Goal: Task Accomplishment & Management: Complete application form

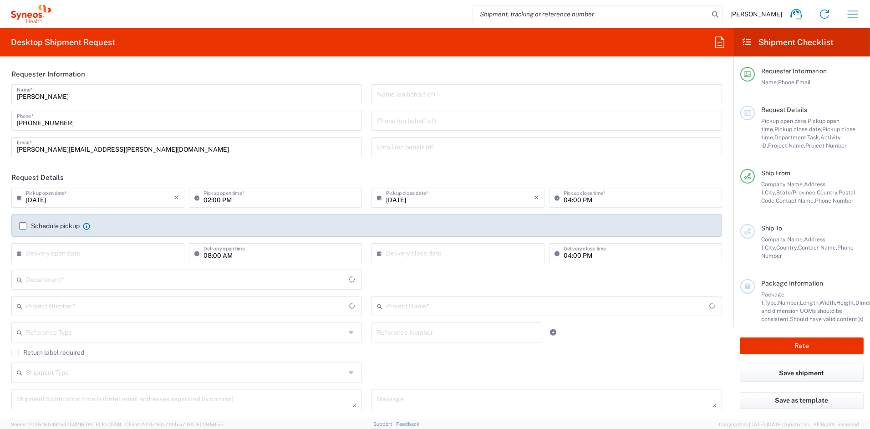
type input "[US_STATE]"
type input "[GEOGRAPHIC_DATA]"
type input "Syneos Health Communications-Westerville OH"
type input "6156"
drag, startPoint x: 119, startPoint y: 149, endPoint x: -25, endPoint y: 144, distance: 144.4
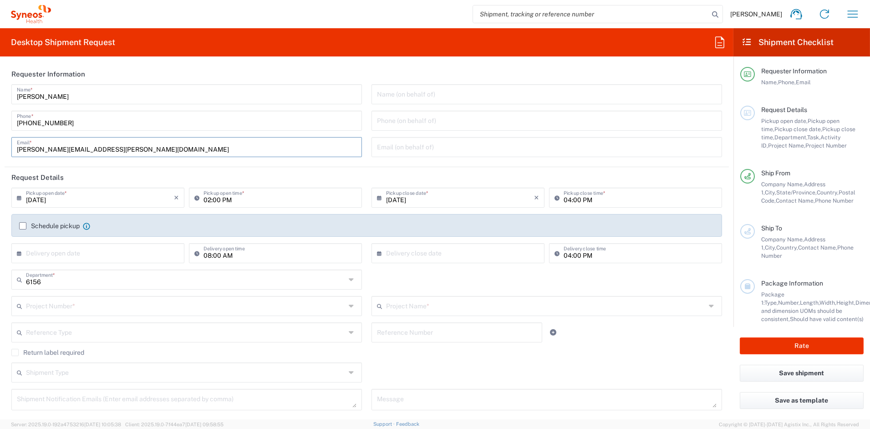
click at [0, 144] on html "John Popp Home Shipment estimator Shipment tracking Desktop shipment request My…" at bounding box center [435, 214] width 870 height 429
paste input "katie.judy"
type input "katie.judy@syneoshealth.com"
click at [59, 310] on input "text" at bounding box center [186, 305] width 320 height 16
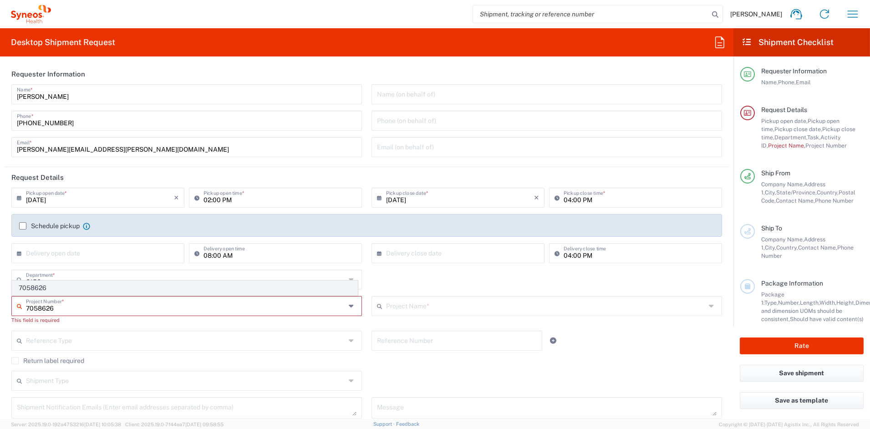
type input "7058626"
click at [42, 287] on span "7058626" at bounding box center [184, 288] width 345 height 14
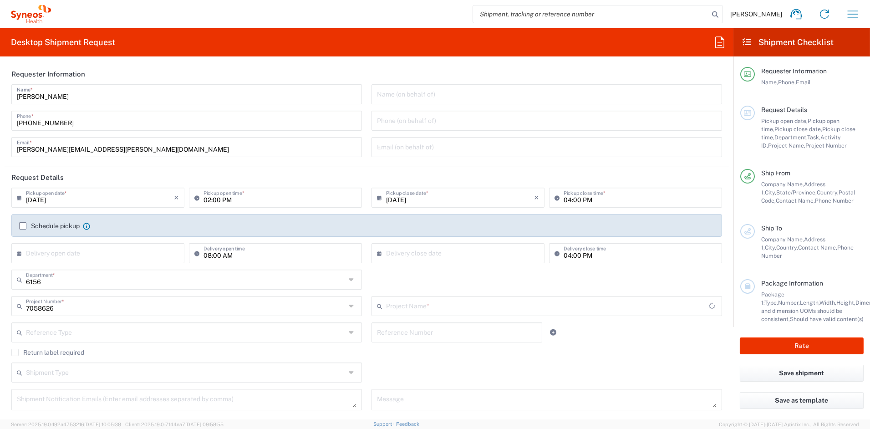
type input "UPSTREAM 7058626"
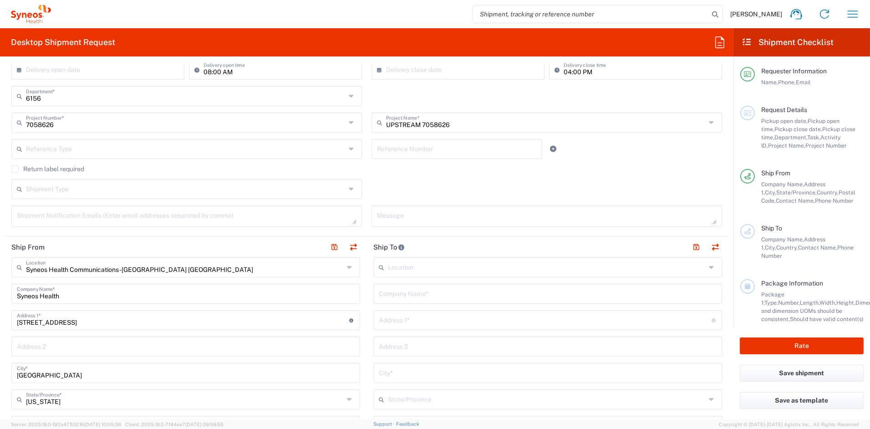
scroll to position [185, 0]
click at [443, 291] on input "text" at bounding box center [548, 291] width 338 height 16
paste input "Urban Health Plan INC"
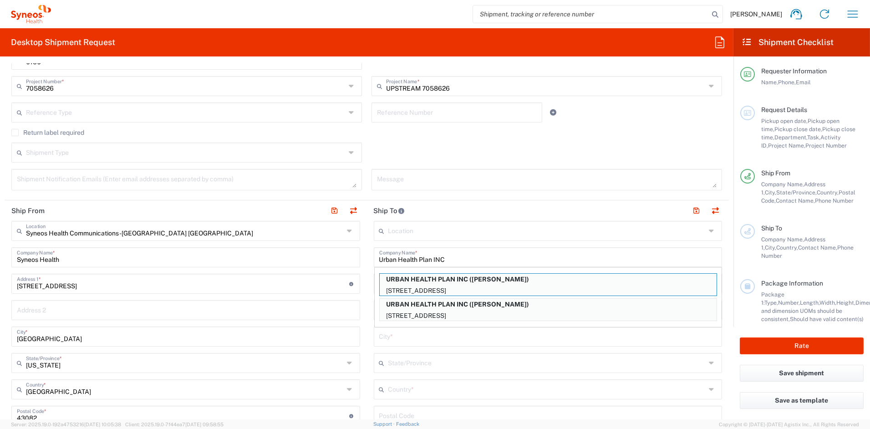
scroll to position [221, 0]
click at [491, 307] on p "URBAN HEALTH PLAN INC (FRANCO BARSANTI)" at bounding box center [548, 303] width 337 height 11
type input "URBAN HEALTH PLAN INC"
type input "1065 SOUTHERN BLVD"
type input "BRONX"
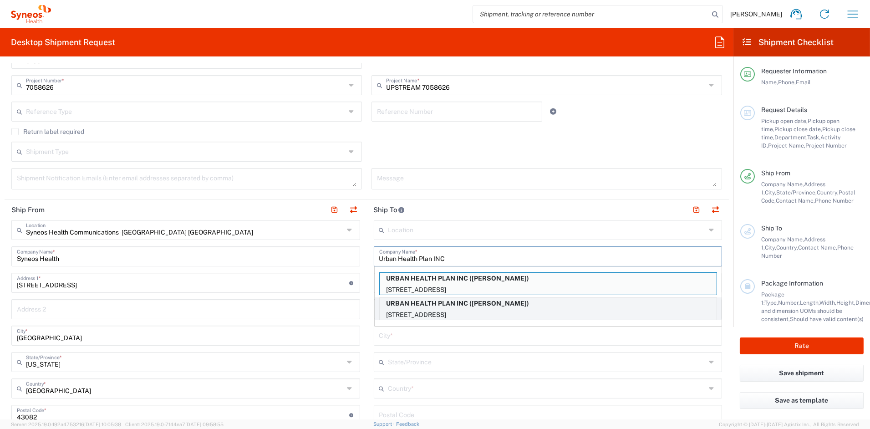
type input "US"
type input "FRANCO BARSANTI"
type input "3474460227"
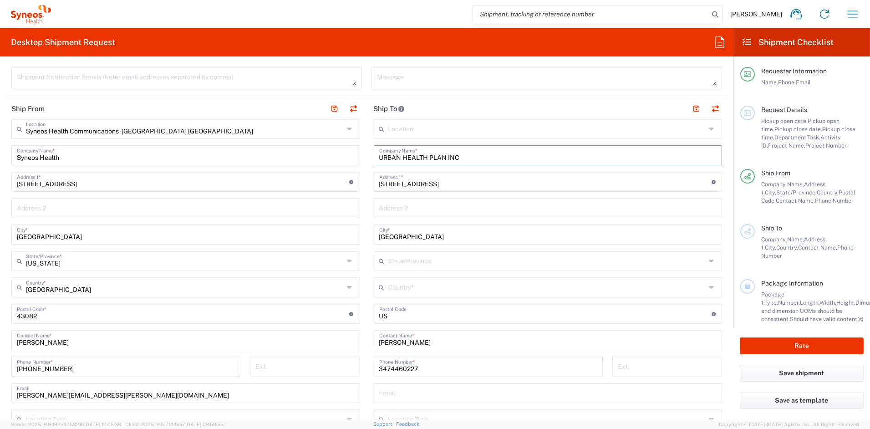
scroll to position [323, 0]
click at [422, 289] on input "text" at bounding box center [547, 285] width 318 height 16
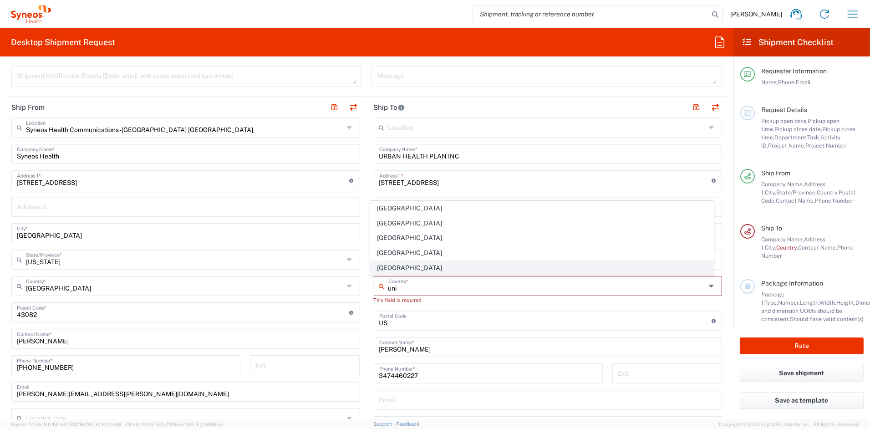
click at [392, 265] on span "[GEOGRAPHIC_DATA]" at bounding box center [542, 268] width 343 height 14
type input "[GEOGRAPHIC_DATA]"
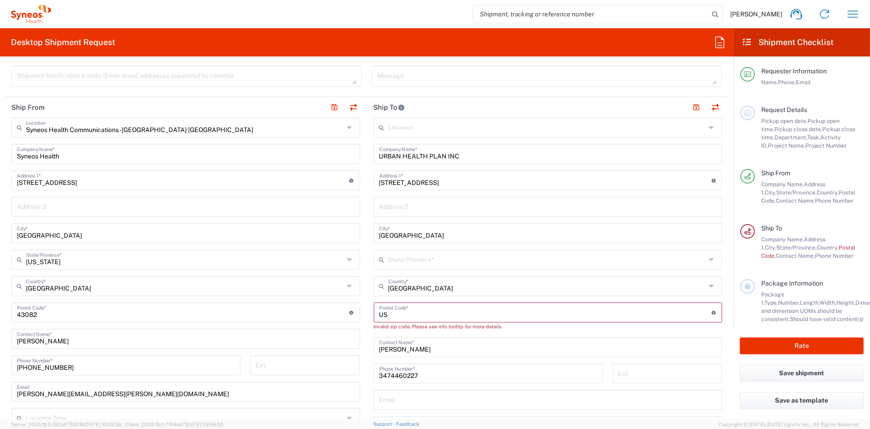
click at [457, 262] on input "text" at bounding box center [547, 259] width 318 height 16
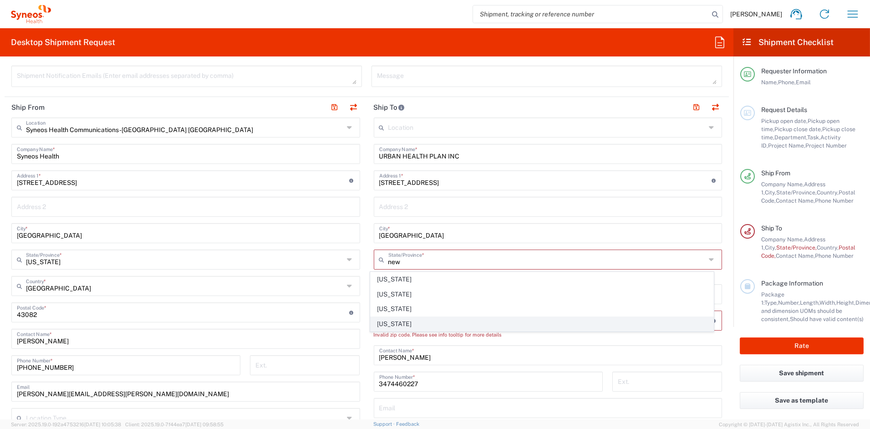
click at [390, 325] on span "[US_STATE]" at bounding box center [542, 324] width 343 height 14
type input "[US_STATE]"
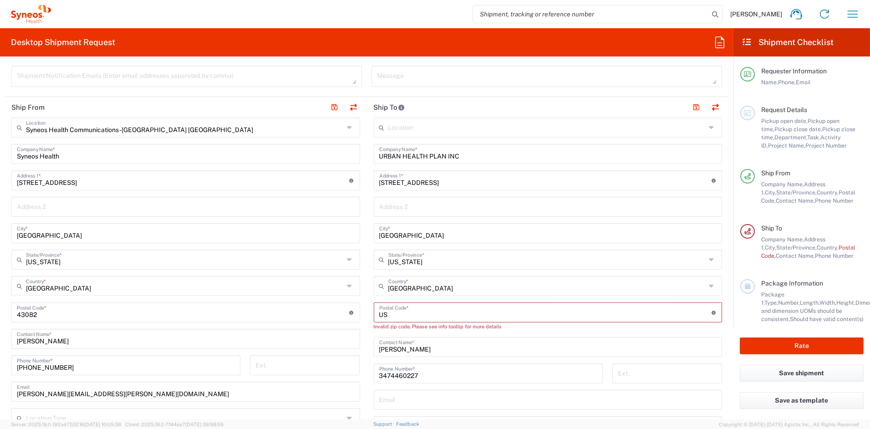
click at [401, 316] on input "undefined" at bounding box center [545, 312] width 332 height 16
drag, startPoint x: 393, startPoint y: 315, endPoint x: 348, endPoint y: 310, distance: 45.4
click at [349, 311] on div "Ship From Syneos Health Communications-Westerville OH Location Syneos Health Co…" at bounding box center [367, 304] width 724 height 415
type input "10459"
click at [438, 389] on input "text" at bounding box center [548, 391] width 338 height 16
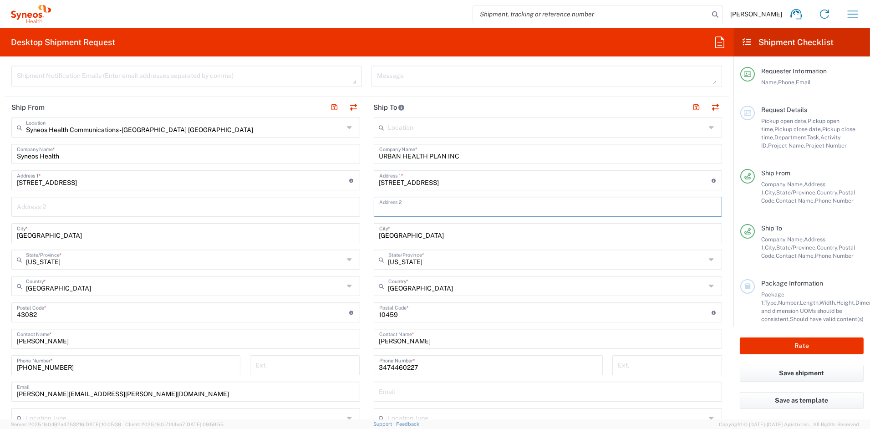
click at [414, 204] on input "text" at bounding box center [548, 206] width 338 height 16
click at [415, 393] on input "text" at bounding box center [548, 391] width 338 height 16
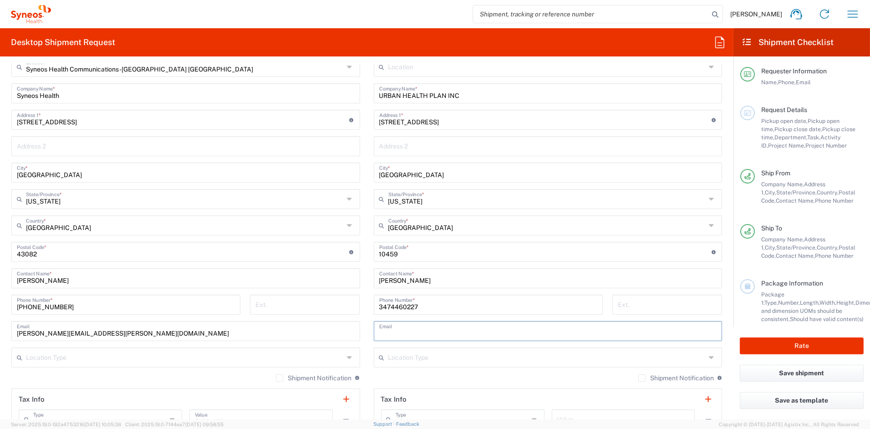
scroll to position [383, 0]
click at [379, 356] on icon at bounding box center [383, 358] width 9 height 15
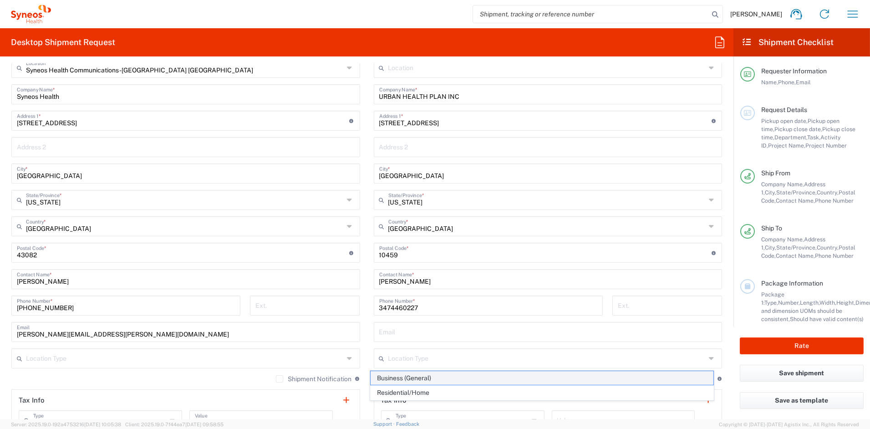
click at [408, 375] on span "Business (General)" at bounding box center [542, 378] width 343 height 14
type input "Business (General)"
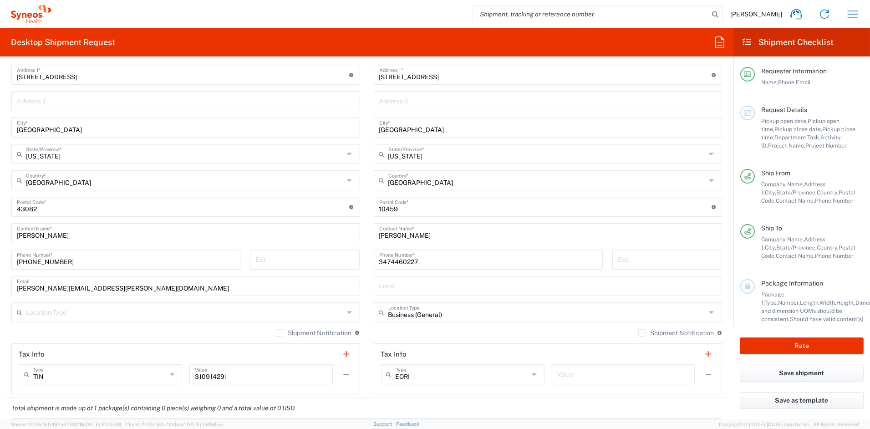
scroll to position [431, 0]
click at [477, 331] on div "Shipment Notification If checked, a shipment notification email will be sent to…" at bounding box center [548, 334] width 349 height 15
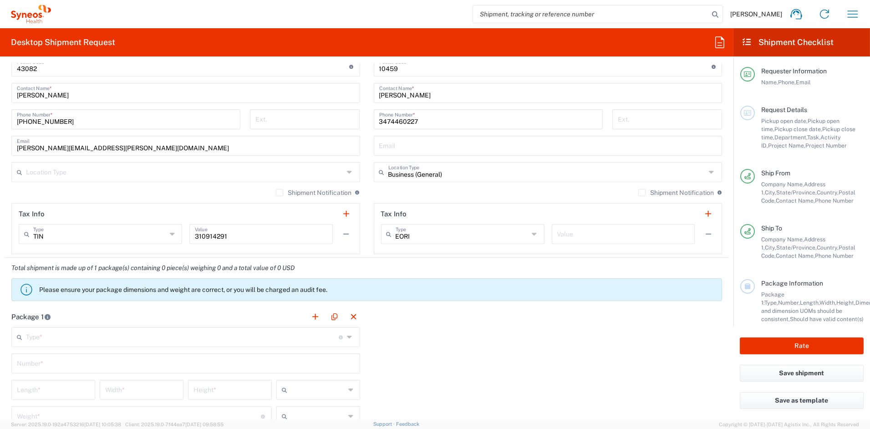
scroll to position [574, 0]
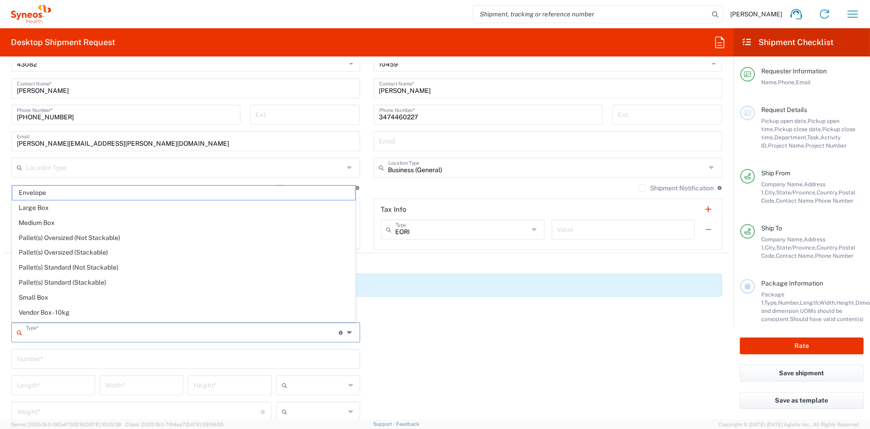
click at [84, 332] on input "text" at bounding box center [182, 332] width 313 height 16
click at [33, 314] on span "Your Packaging" at bounding box center [183, 314] width 343 height 14
type input "Your Packaging"
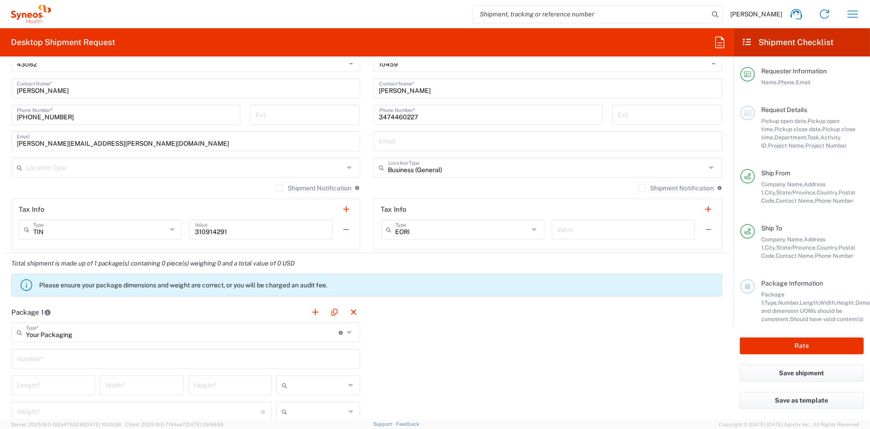
click at [66, 358] on input "text" at bounding box center [186, 358] width 338 height 16
type input "1"
click at [48, 382] on input "number" at bounding box center [53, 385] width 73 height 16
type input "20"
type input "14"
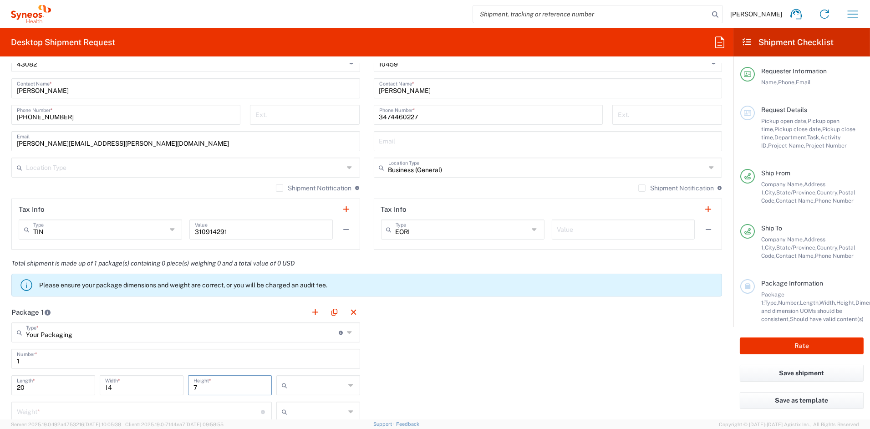
type input "7"
click at [292, 368] on span "in" at bounding box center [314, 367] width 81 height 14
type input "in"
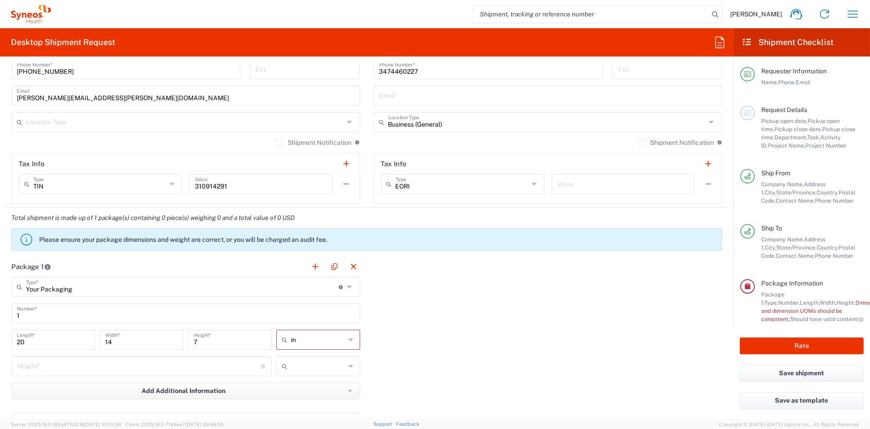
scroll to position [620, 0]
click at [165, 368] on input "number" at bounding box center [139, 365] width 244 height 16
type input "14"
click at [307, 363] on input "text" at bounding box center [318, 365] width 55 height 15
click at [287, 402] on span "lbs" at bounding box center [314, 400] width 81 height 14
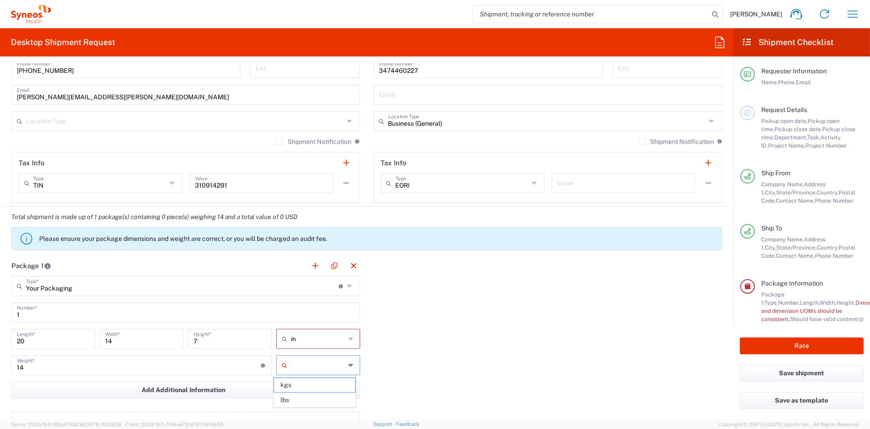
type input "lbs"
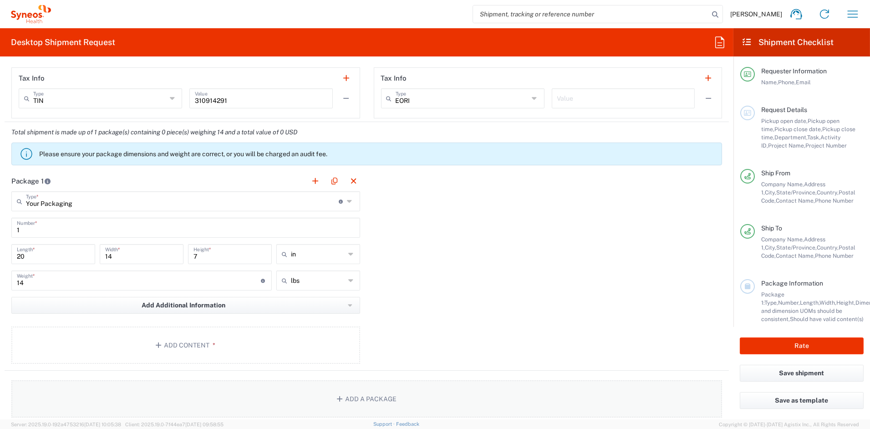
scroll to position [722, 0]
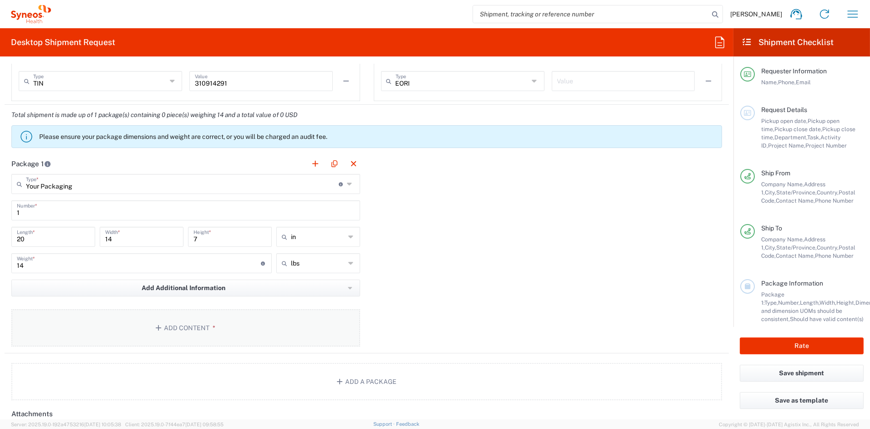
click at [208, 335] on button "Add Content *" at bounding box center [185, 327] width 349 height 37
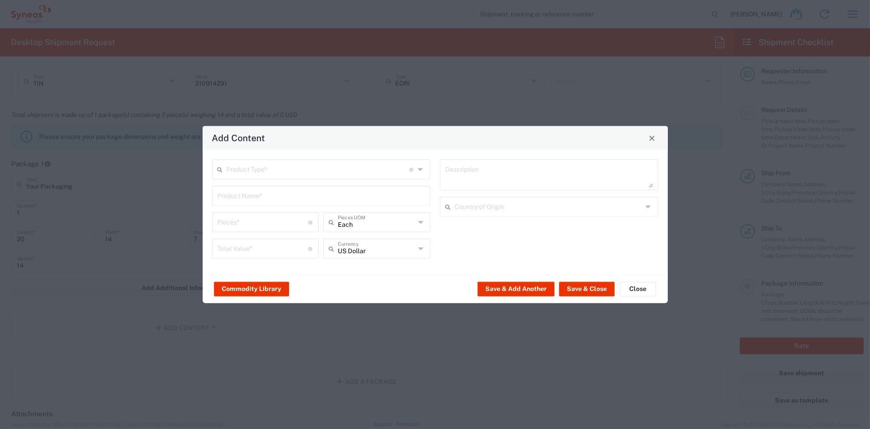
click at [240, 171] on input "text" at bounding box center [318, 169] width 183 height 16
click at [235, 190] on span "Documents" at bounding box center [321, 189] width 216 height 14
type input "Documents"
type input "1"
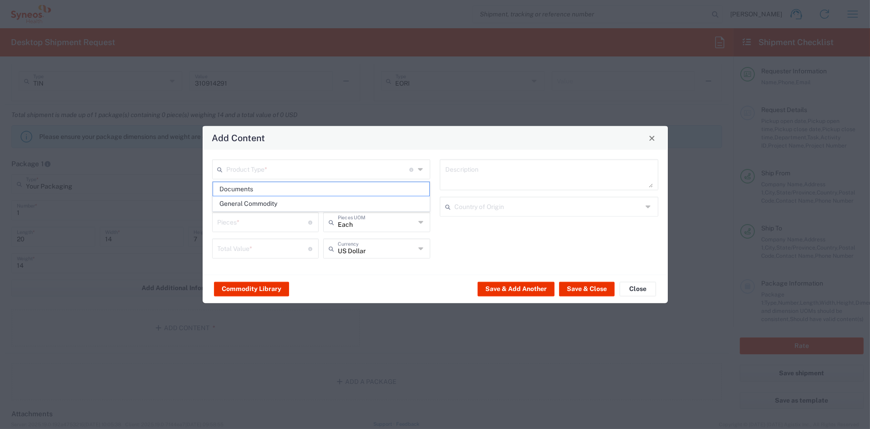
type input "1"
type textarea "Documents"
drag, startPoint x: 222, startPoint y: 224, endPoint x: 196, endPoint y: 222, distance: 26.0
click at [196, 222] on div "Add Content Documents Product Type * Document: Paper document generated interna…" at bounding box center [435, 214] width 870 height 429
type input "2"
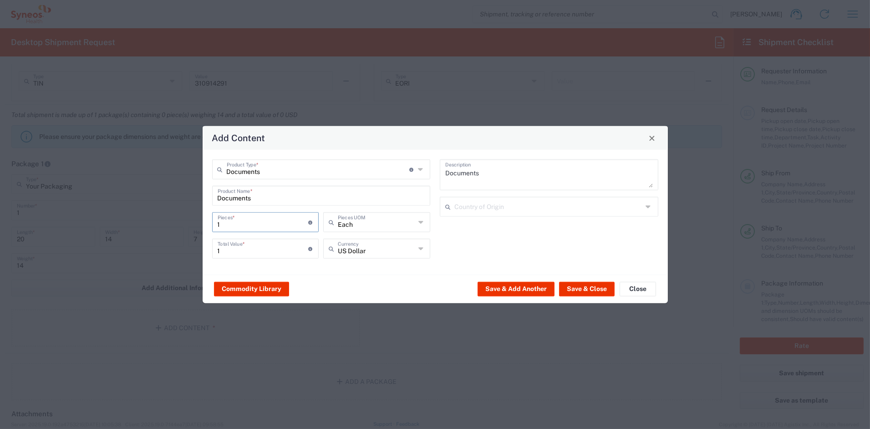
type input "2"
type input "3"
type input "6"
type input "36"
type input "72"
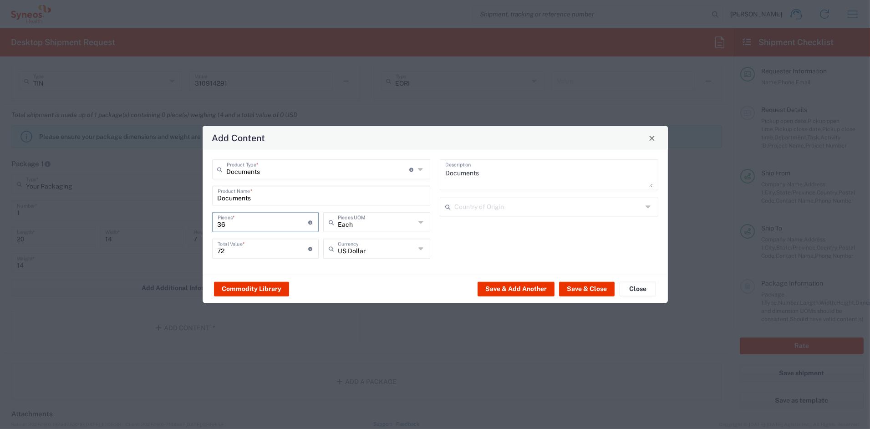
type input "36"
drag, startPoint x: 235, startPoint y: 249, endPoint x: 196, endPoint y: 246, distance: 38.8
click at [196, 246] on div "Add Content Documents Product Type * Document: Paper document generated interna…" at bounding box center [435, 214] width 870 height 429
type input "90"
click at [524, 288] on button "Save & Add Another" at bounding box center [516, 288] width 77 height 15
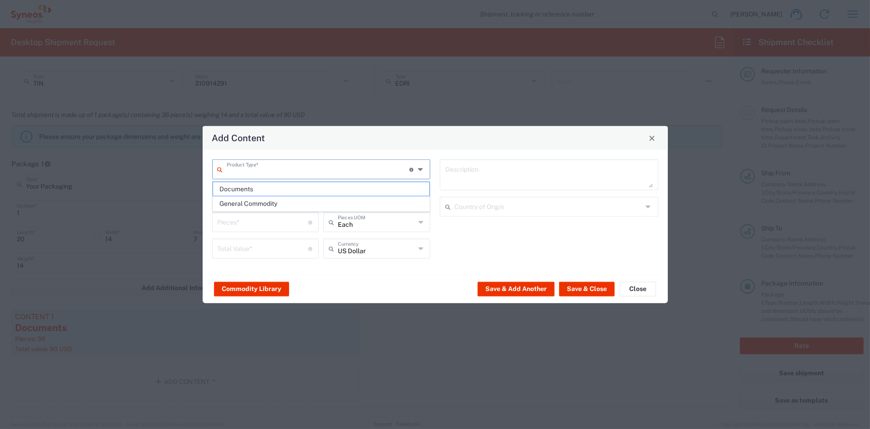
click at [265, 168] on input "text" at bounding box center [318, 169] width 183 height 16
click at [254, 204] on span "General Commodity" at bounding box center [321, 204] width 216 height 14
type input "General Commodity"
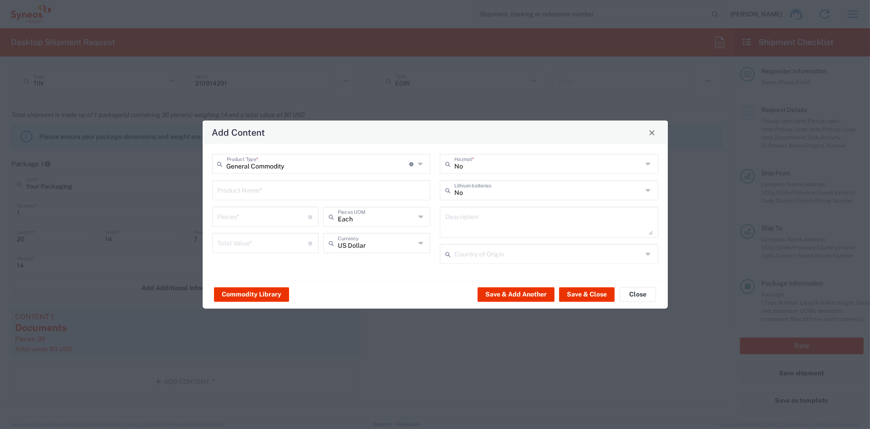
click at [243, 189] on input "text" at bounding box center [322, 190] width 208 height 16
click at [242, 226] on div "Tote Bag" at bounding box center [321, 226] width 217 height 15
type input "Tote Bag"
type textarea "Urban Passage Zippered Travel Business Tote"
type input "[GEOGRAPHIC_DATA]"
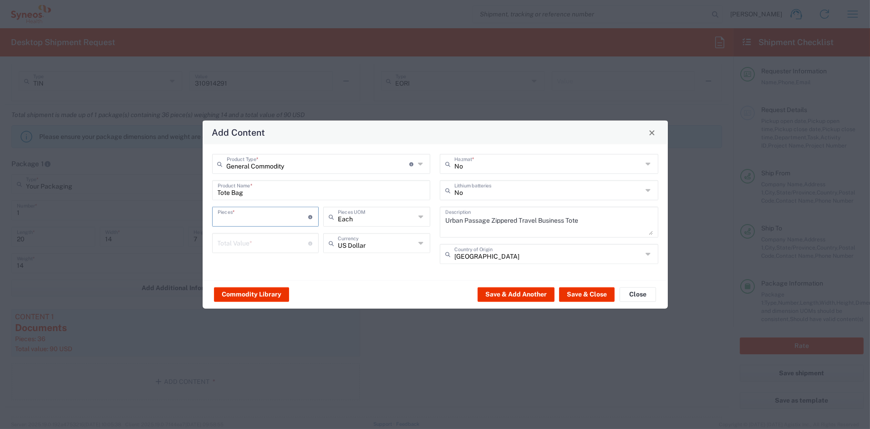
click at [237, 219] on input "number" at bounding box center [263, 216] width 91 height 16
type input "6"
click at [249, 244] on input "number" at bounding box center [263, 242] width 91 height 16
type input "60"
click at [500, 292] on button "Save & Add Another" at bounding box center [516, 294] width 77 height 15
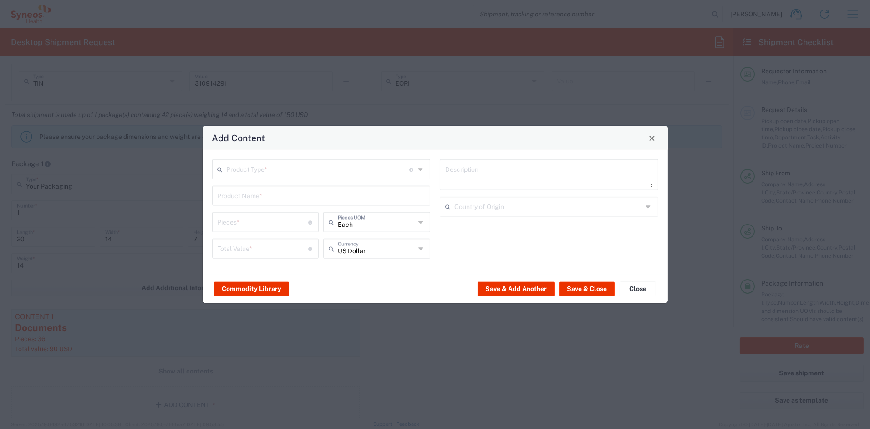
click at [259, 170] on input "text" at bounding box center [318, 169] width 183 height 16
click at [243, 205] on span "General Commodity" at bounding box center [321, 204] width 216 height 14
type input "General Commodity"
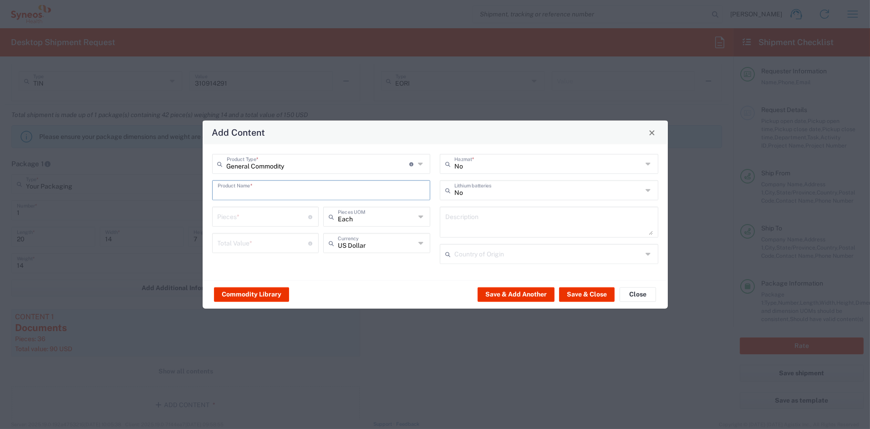
click at [234, 190] on input "text" at bounding box center [322, 190] width 208 height 16
click at [240, 211] on div "JOURNAL BOOK (blank)" at bounding box center [321, 211] width 217 height 15
type input "JOURNAL BOOK (blank)"
type input "1"
type textarea "JOURNAL BOOK (blank)"
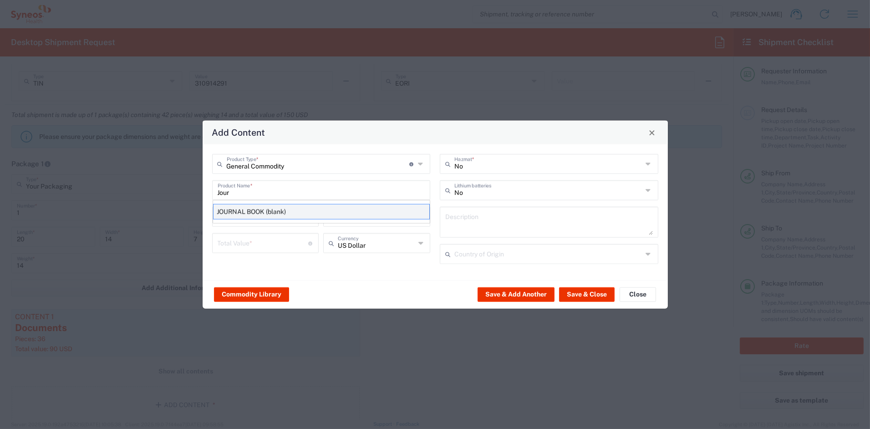
type input "[GEOGRAPHIC_DATA]"
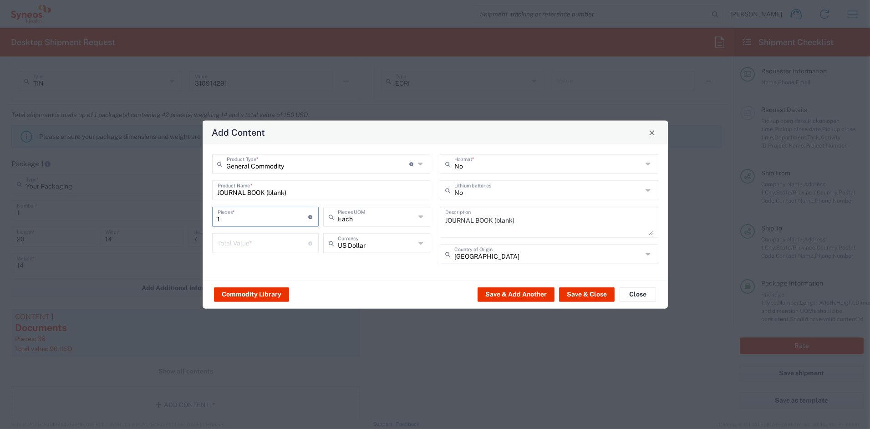
drag, startPoint x: 239, startPoint y: 218, endPoint x: 202, endPoint y: 217, distance: 36.9
click at [202, 217] on div "Add Content General Commodity Product Type * Document: Paper document generated…" at bounding box center [435, 214] width 466 height 189
type input "6"
click at [229, 245] on input "number" at bounding box center [263, 242] width 91 height 16
type input "40"
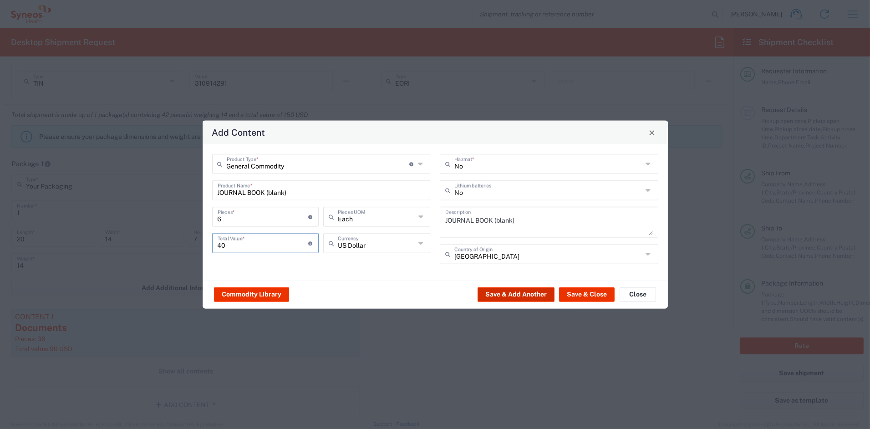
click at [528, 292] on button "Save & Add Another" at bounding box center [516, 294] width 77 height 15
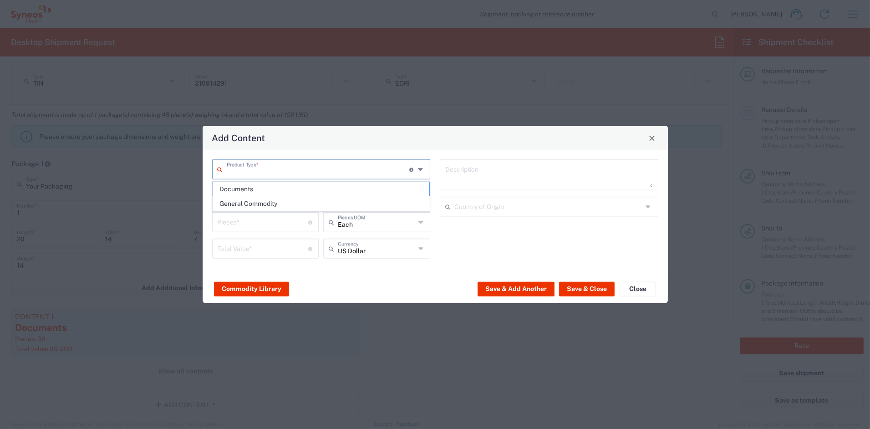
click at [253, 172] on input "text" at bounding box center [318, 169] width 183 height 16
click at [252, 205] on span "General Commodity" at bounding box center [321, 204] width 216 height 14
type input "General Commodity"
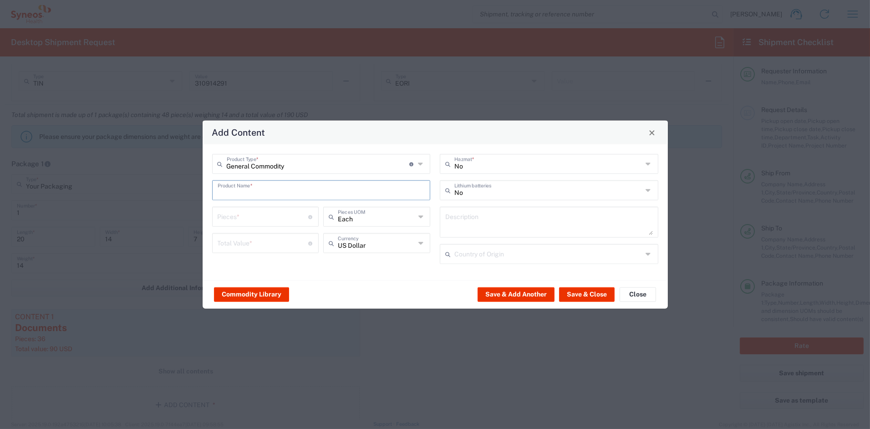
click at [251, 187] on input "text" at bounding box center [322, 190] width 208 height 16
type input "humidifier"
click at [252, 219] on input "number" at bounding box center [263, 216] width 91 height 16
type input "6"
click at [254, 240] on input "number" at bounding box center [263, 242] width 91 height 16
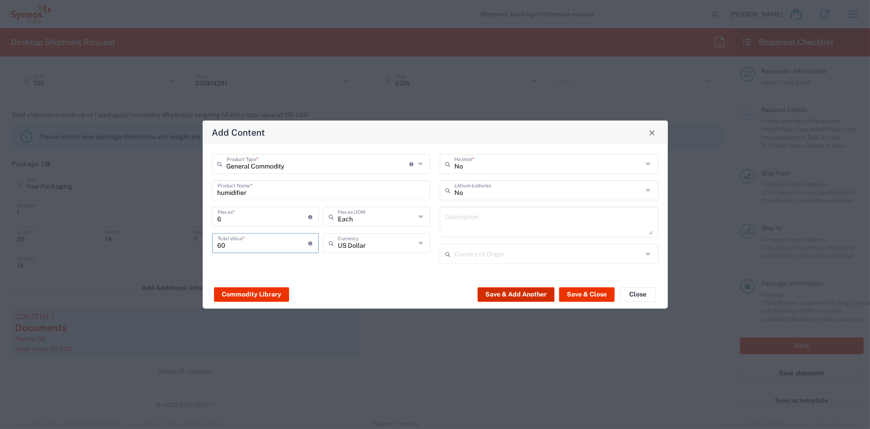
type input "60"
click at [518, 293] on button "Save & Add Another" at bounding box center [516, 294] width 77 height 15
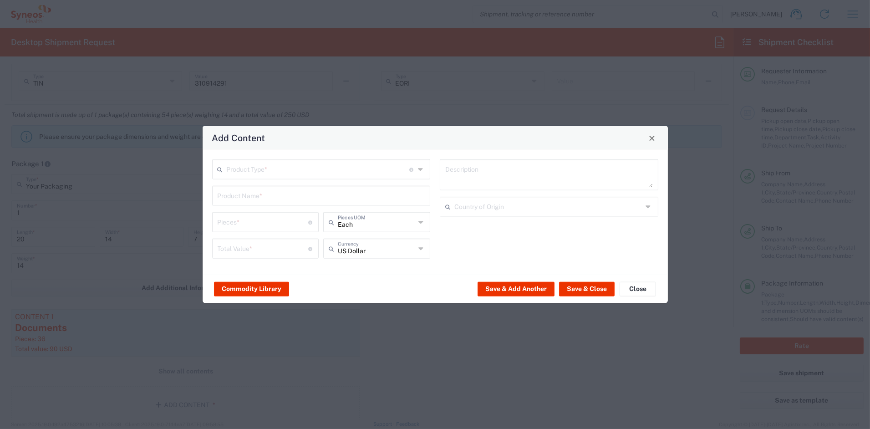
click at [265, 171] on input "text" at bounding box center [318, 169] width 183 height 16
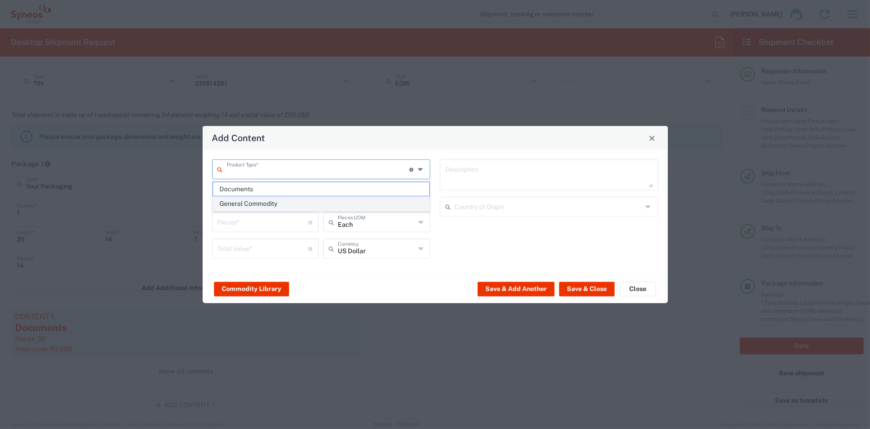
click at [249, 208] on span "General Commodity" at bounding box center [321, 204] width 216 height 14
type input "General Commodity"
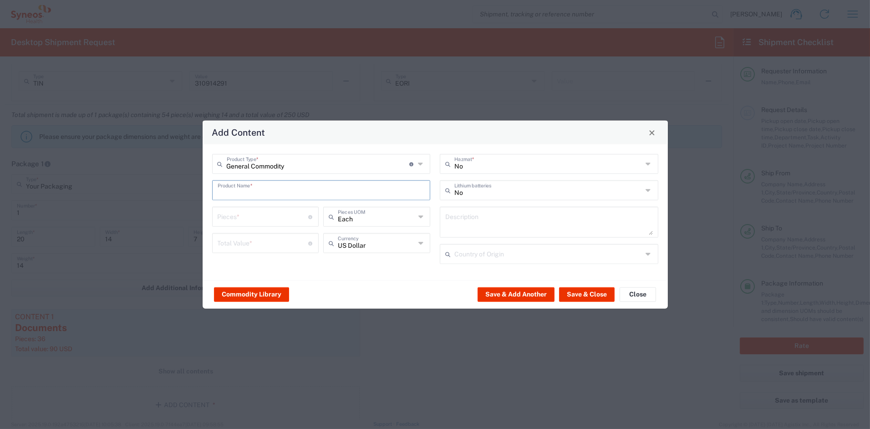
click at [248, 194] on input "text" at bounding box center [322, 190] width 208 height 16
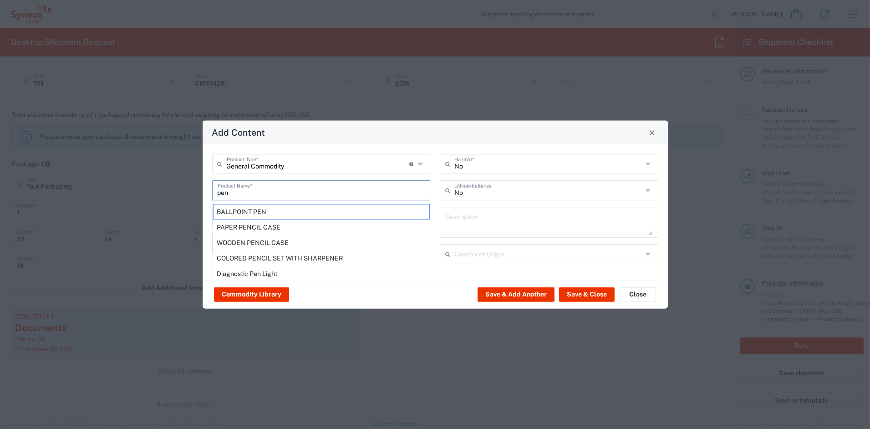
click at [236, 218] on div "BALLPOINT PEN" at bounding box center [321, 211] width 217 height 15
type input "BALLPOINT PEN"
type input "1"
type textarea "BALLPOINT PEN"
type input "[GEOGRAPHIC_DATA]"
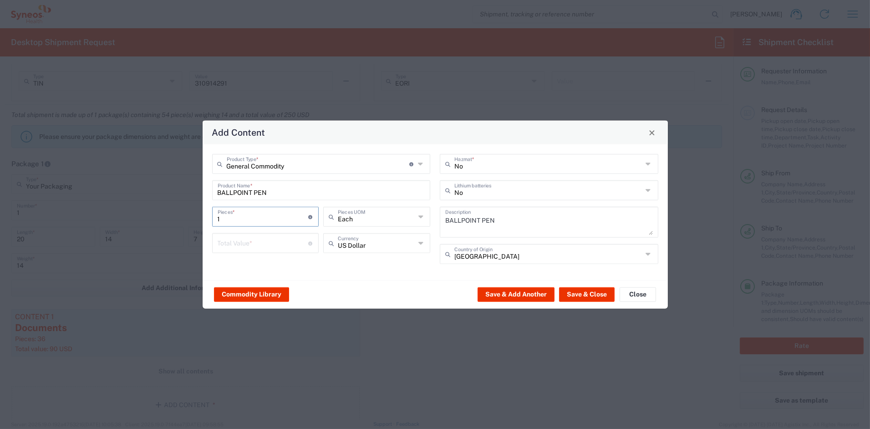
drag, startPoint x: 235, startPoint y: 219, endPoint x: 197, endPoint y: 218, distance: 38.3
click at [197, 218] on div "Add Content General Commodity Product Type * Document: Paper document generated…" at bounding box center [435, 214] width 870 height 429
type input "6"
click at [234, 244] on input "number" at bounding box center [263, 242] width 91 height 16
type input "30"
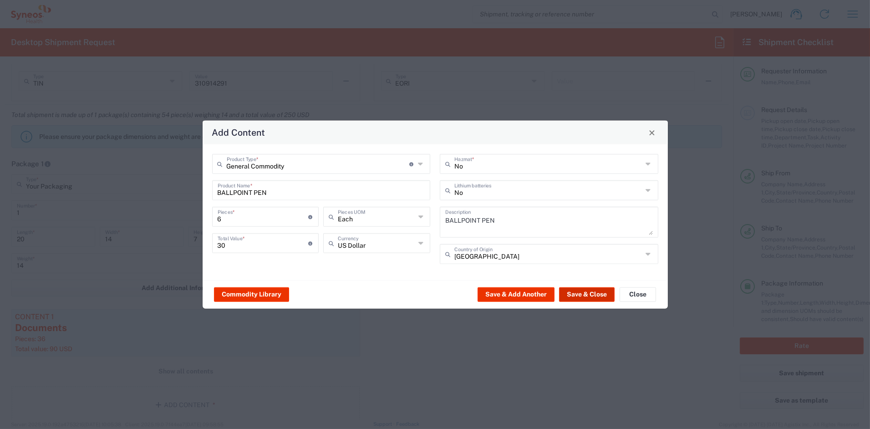
click at [586, 294] on button "Save & Close" at bounding box center [587, 294] width 56 height 15
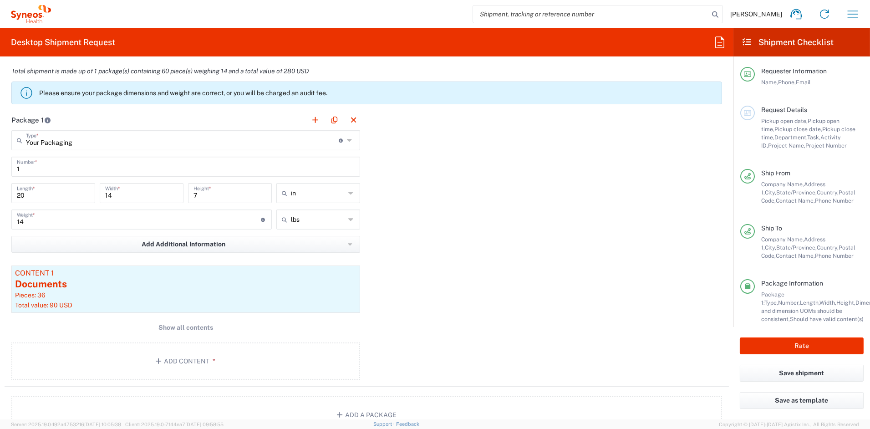
scroll to position [770, 0]
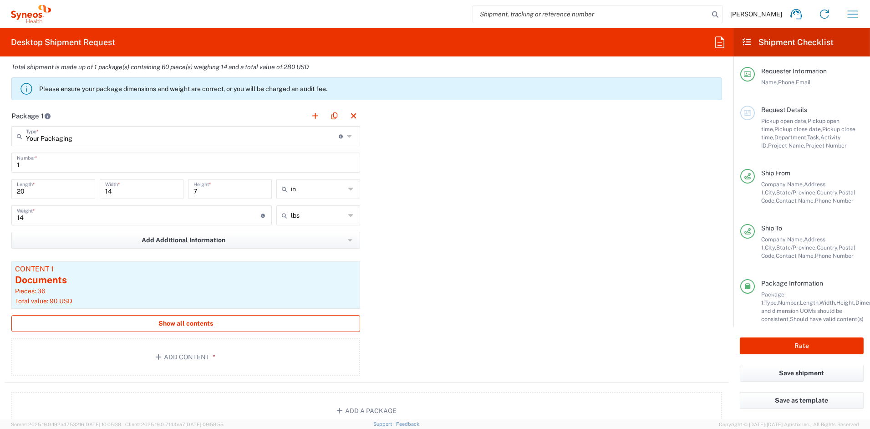
click at [208, 323] on span "Show all contents" at bounding box center [185, 323] width 55 height 9
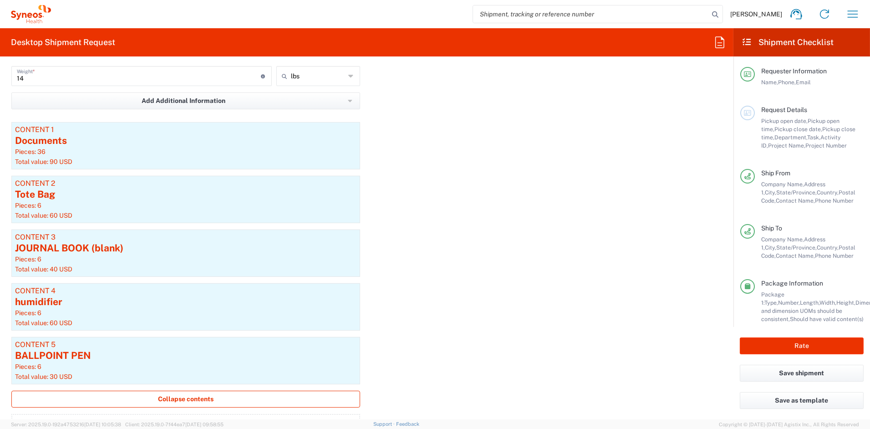
scroll to position [907, 0]
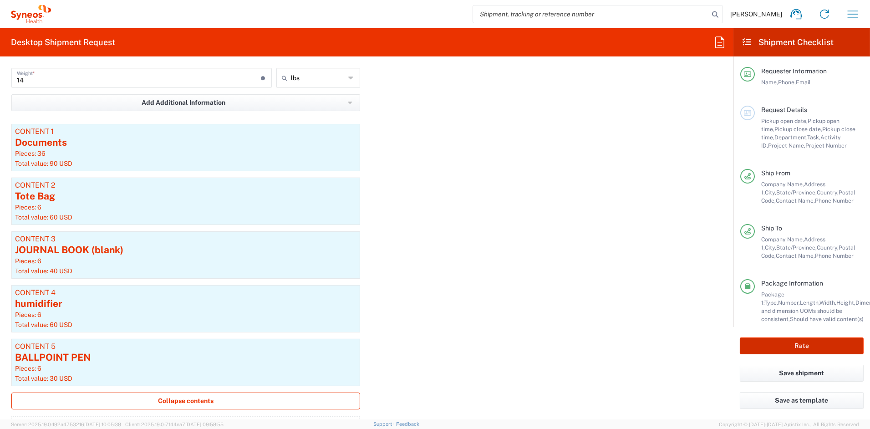
click at [810, 345] on button "Rate" at bounding box center [802, 345] width 124 height 17
type input "7058626"
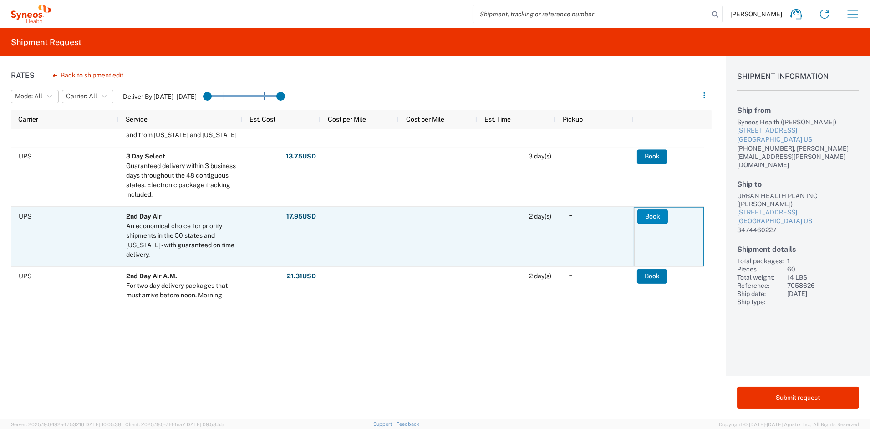
click at [652, 215] on button "Book" at bounding box center [652, 216] width 31 height 15
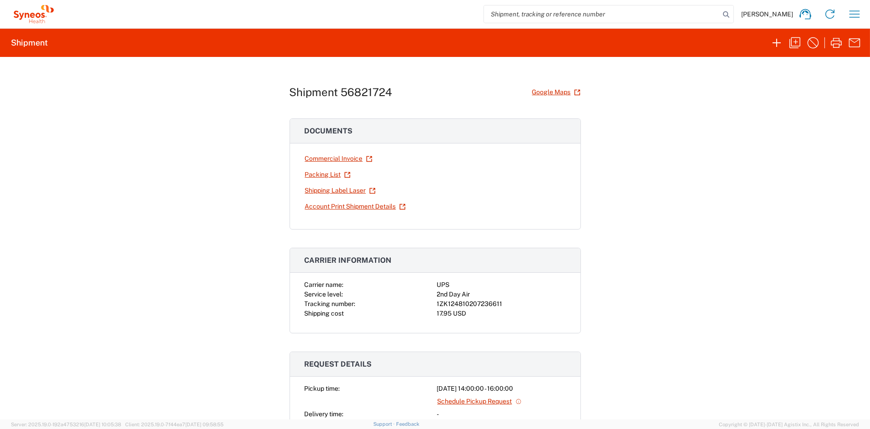
click at [326, 191] on link "Shipping Label Laser" at bounding box center [340, 191] width 71 height 16
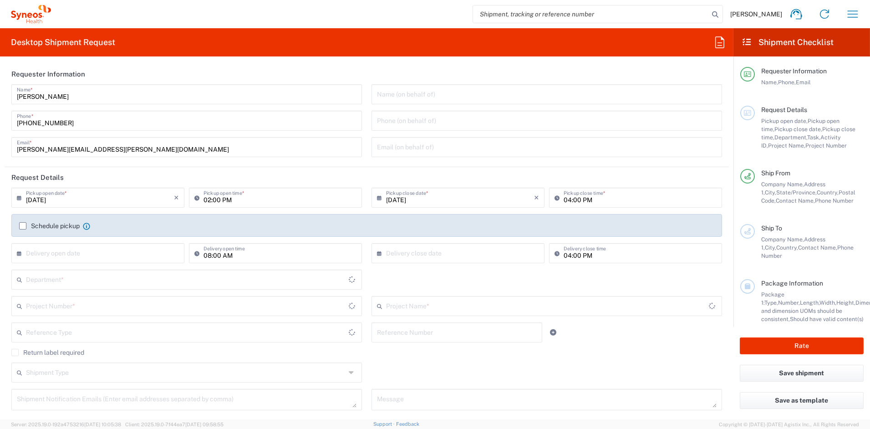
type input "[US_STATE]"
type input "6156"
type input "[GEOGRAPHIC_DATA]"
type input "Syneos Health Communications-[GEOGRAPHIC_DATA] [GEOGRAPHIC_DATA]"
drag, startPoint x: 120, startPoint y: 148, endPoint x: -4, endPoint y: 147, distance: 123.4
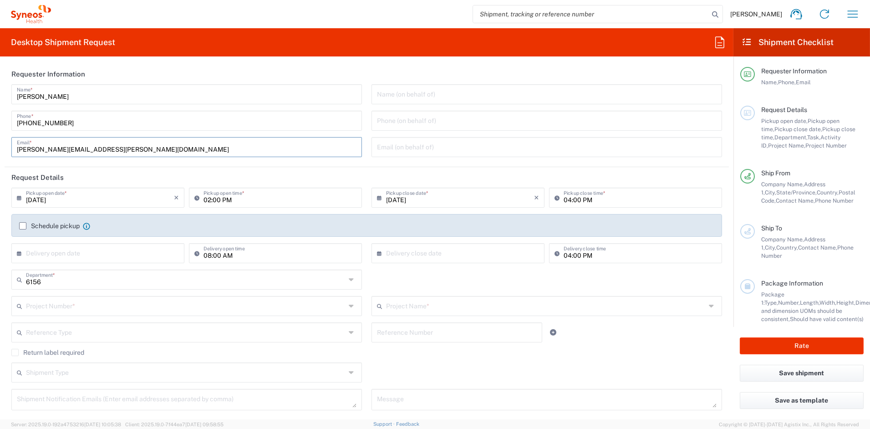
click at [0, 147] on html "[PERSON_NAME] Home Shipment estimator Shipment tracking Desktop shipment reques…" at bounding box center [435, 214] width 870 height 429
paste input "[PERSON_NAME][DOMAIN_NAME]"
type input "[PERSON_NAME][EMAIL_ADDRESS][PERSON_NAME][DOMAIN_NAME]"
click at [289, 182] on header "Request Details" at bounding box center [367, 177] width 724 height 20
click at [62, 308] on input "text" at bounding box center [186, 305] width 320 height 16
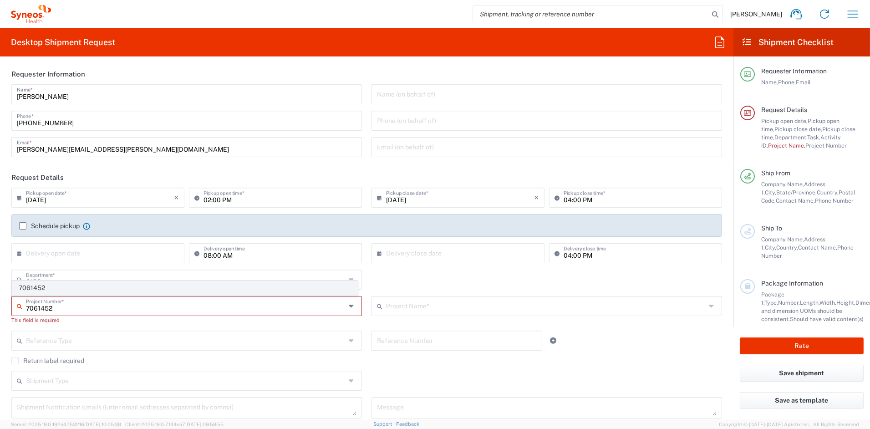
type input "7061452"
click at [40, 287] on span "7061452" at bounding box center [184, 288] width 345 height 14
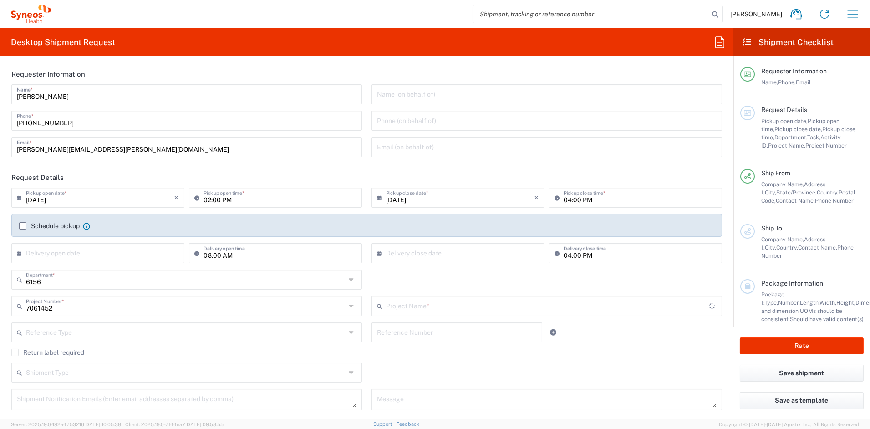
type input "4D-150-C003"
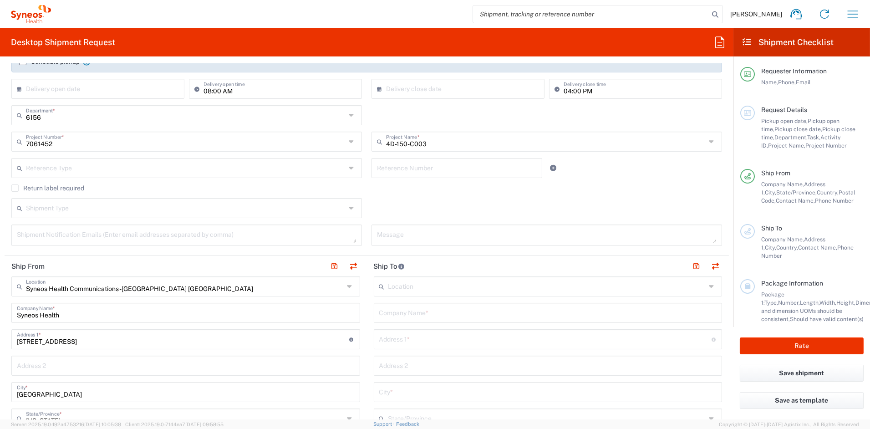
scroll to position [166, 0]
click at [423, 287] on input "text" at bounding box center [547, 284] width 318 height 16
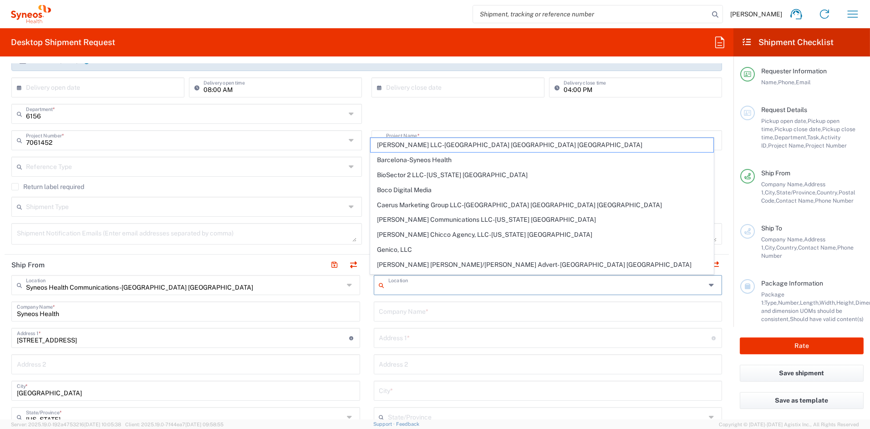
click at [423, 311] on input "text" at bounding box center [548, 311] width 338 height 16
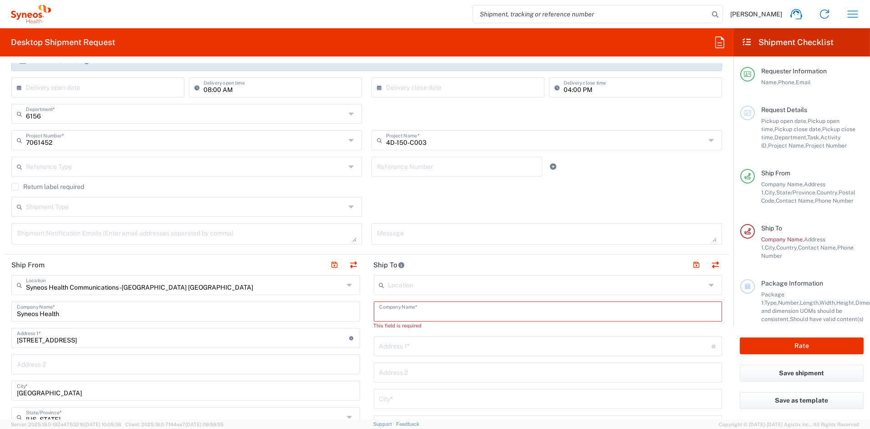
paste input "Retina Specialty Institute"
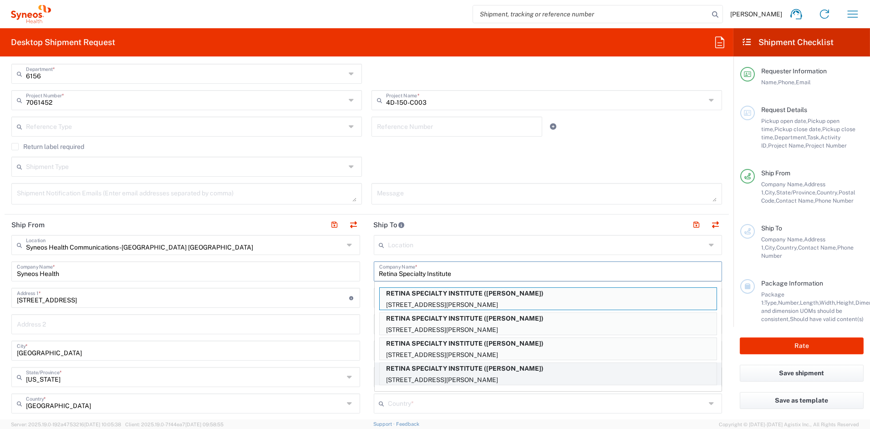
scroll to position [207, 0]
type input "Retina Specialty Institute"
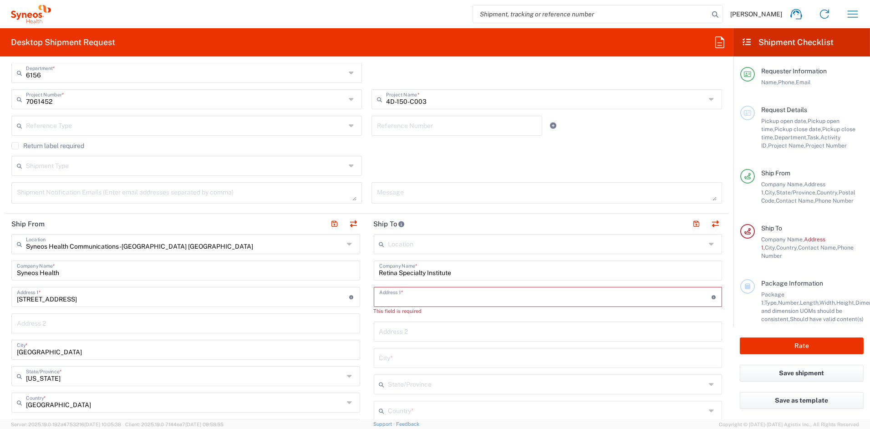
paste input "[STREET_ADDRESS][PERSON_NAME]"
type input "[STREET_ADDRESS][PERSON_NAME]"
click at [418, 406] on input "text" at bounding box center [547, 402] width 318 height 16
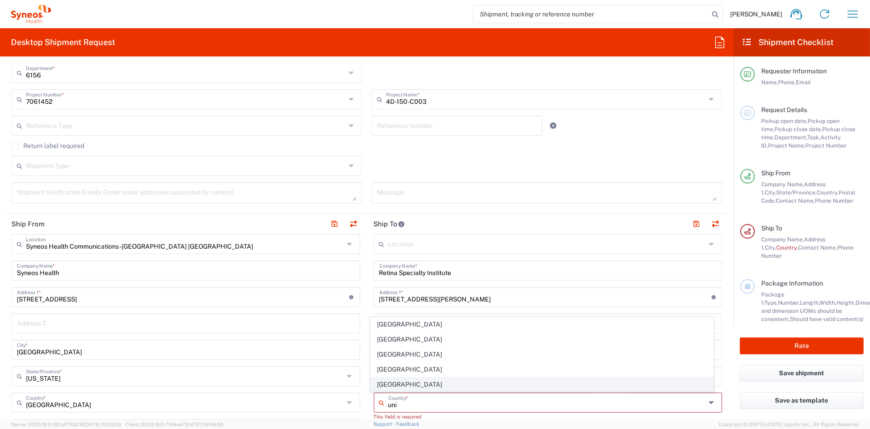
click at [388, 382] on span "[GEOGRAPHIC_DATA]" at bounding box center [542, 384] width 343 height 14
type input "[GEOGRAPHIC_DATA]"
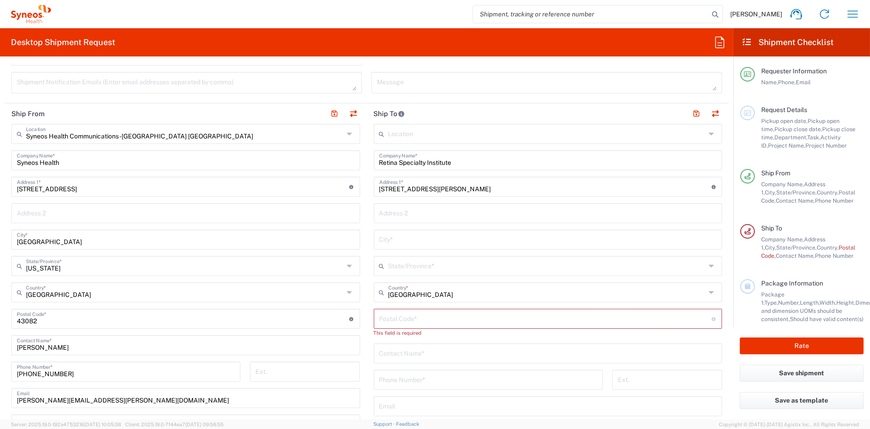
scroll to position [321, 0]
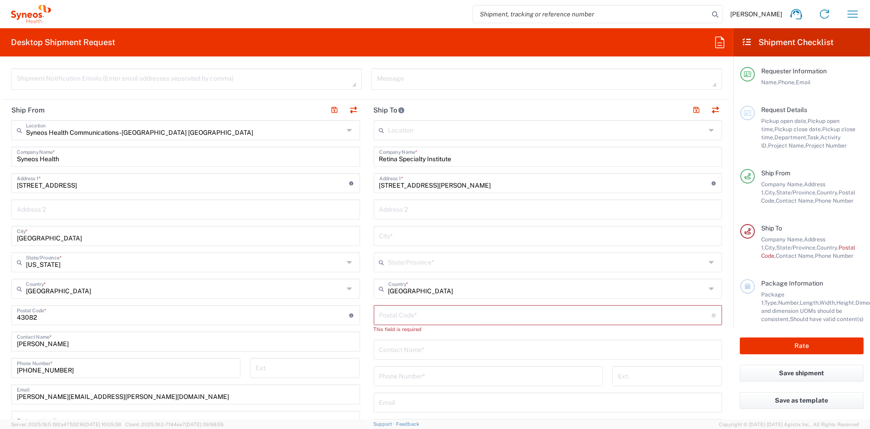
click at [403, 377] on input "tel" at bounding box center [488, 375] width 218 height 16
paste input "[PHONE_NUMBER]"
type input "[PHONE_NUMBER]"
click at [648, 377] on input "tel" at bounding box center [667, 375] width 99 height 16
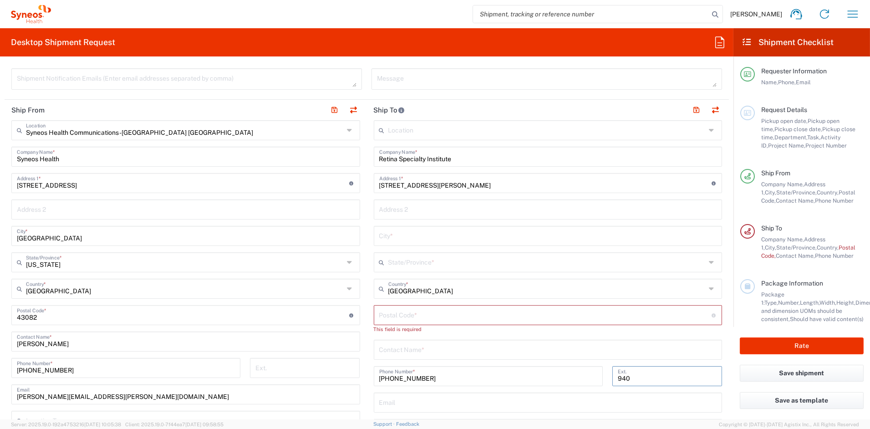
type input "940"
click at [408, 235] on input "text" at bounding box center [548, 235] width 338 height 16
paste input "Pensacola"
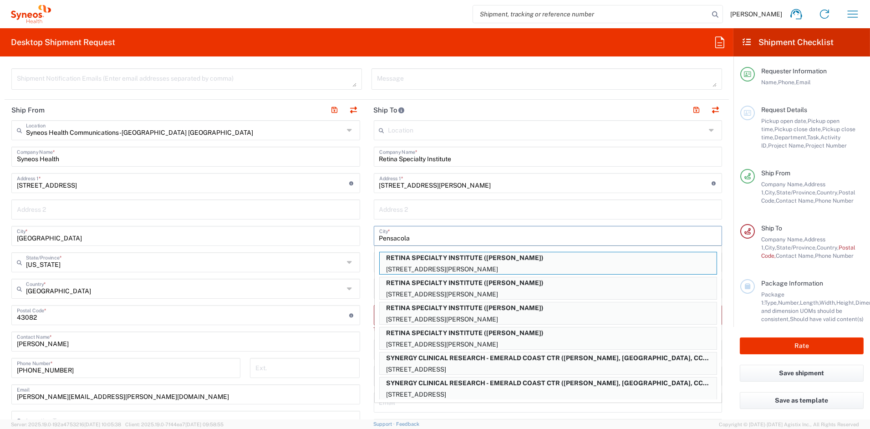
type input "Pensacola"
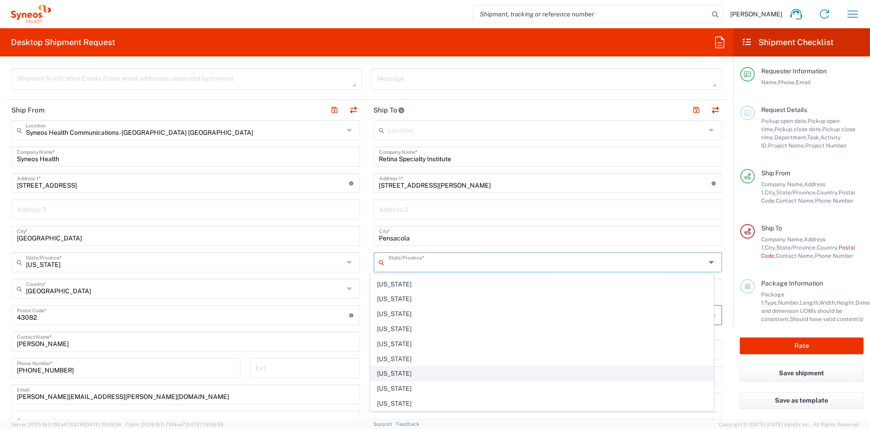
scroll to position [124, 0]
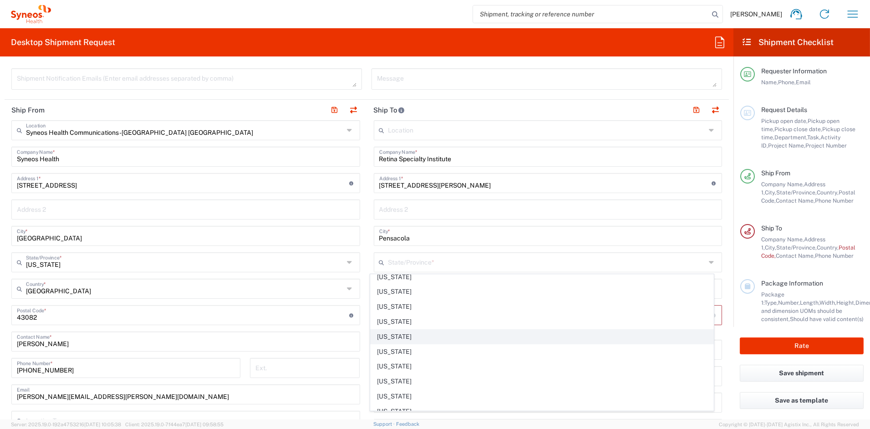
click at [399, 335] on span "[US_STATE]" at bounding box center [542, 337] width 343 height 14
type input "[US_STATE]"
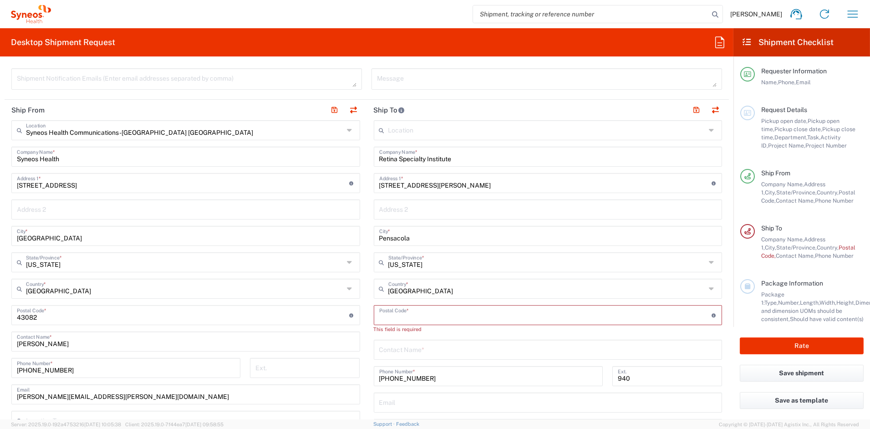
click at [415, 318] on input "undefined" at bounding box center [545, 314] width 332 height 16
paste input "32503"
type input "32503"
click at [410, 341] on input "text" at bounding box center [548, 341] width 338 height 16
paste input "[PERSON_NAME]"
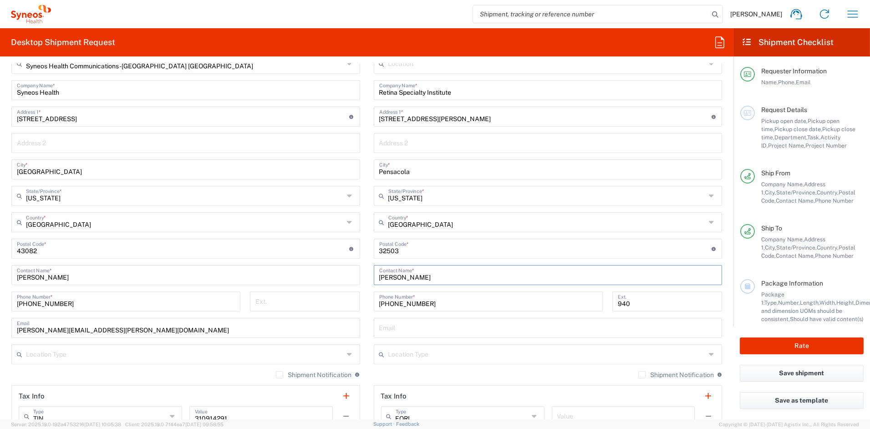
scroll to position [388, 0]
type input "[PERSON_NAME]"
click at [419, 348] on input "text" at bounding box center [547, 353] width 318 height 16
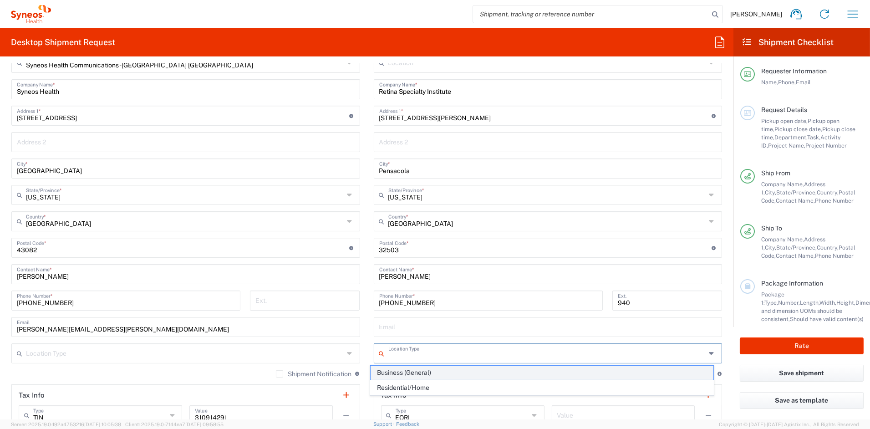
click at [409, 375] on span "Business (General)" at bounding box center [542, 373] width 343 height 14
type input "Business (General)"
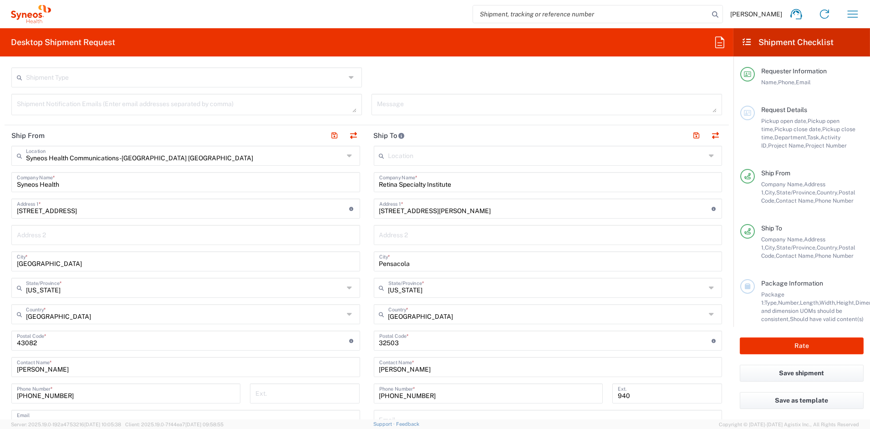
scroll to position [299, 0]
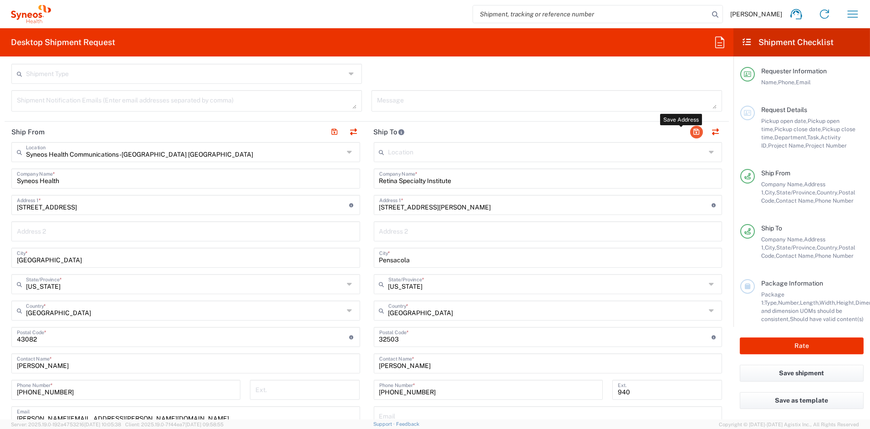
click at [692, 131] on button "button" at bounding box center [696, 132] width 13 height 13
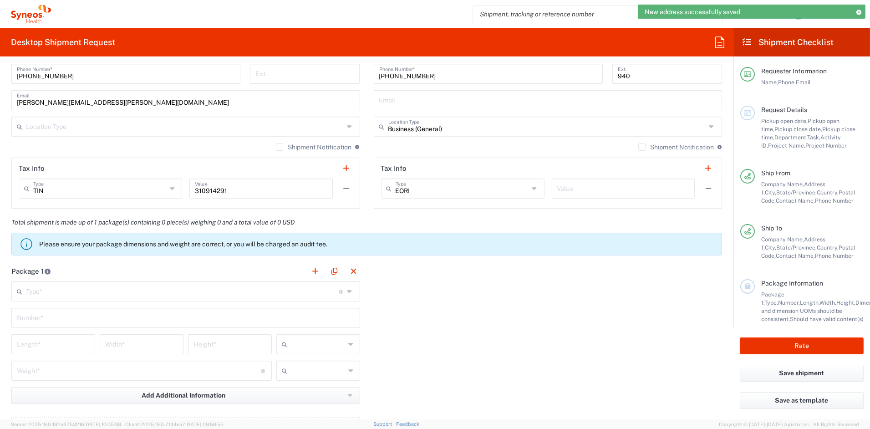
scroll to position [626, 0]
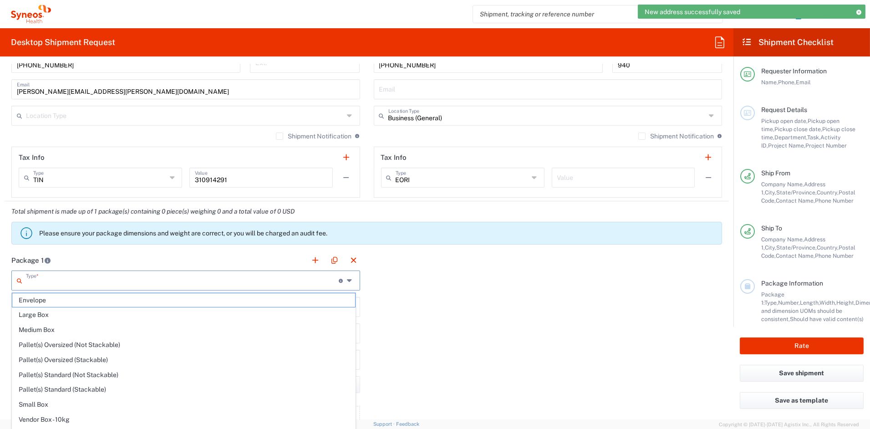
click at [55, 284] on input "text" at bounding box center [182, 280] width 313 height 16
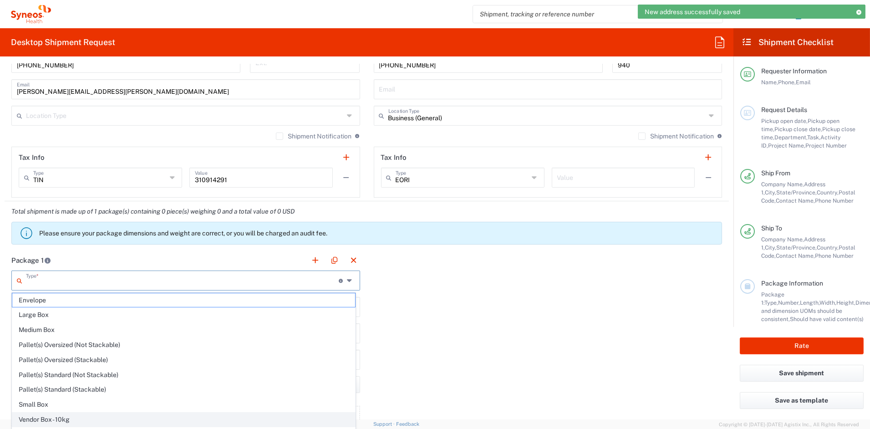
scroll to position [28, 0]
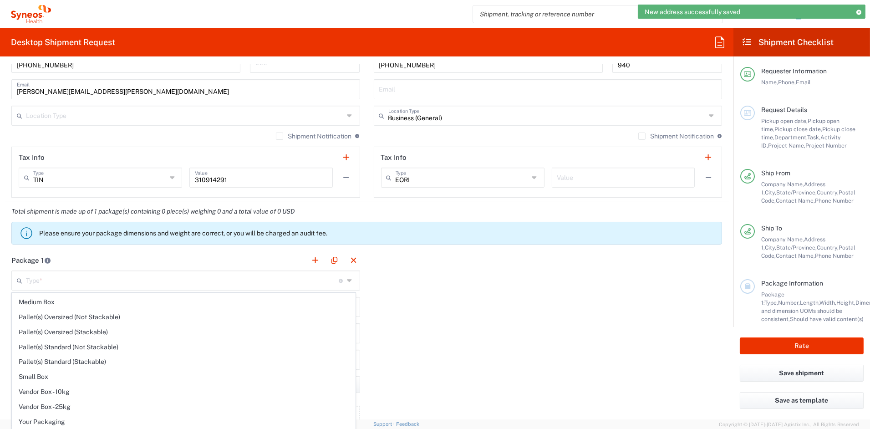
click at [59, 428] on span "Your Packaging" at bounding box center [183, 422] width 343 height 14
type input "Your Packaging"
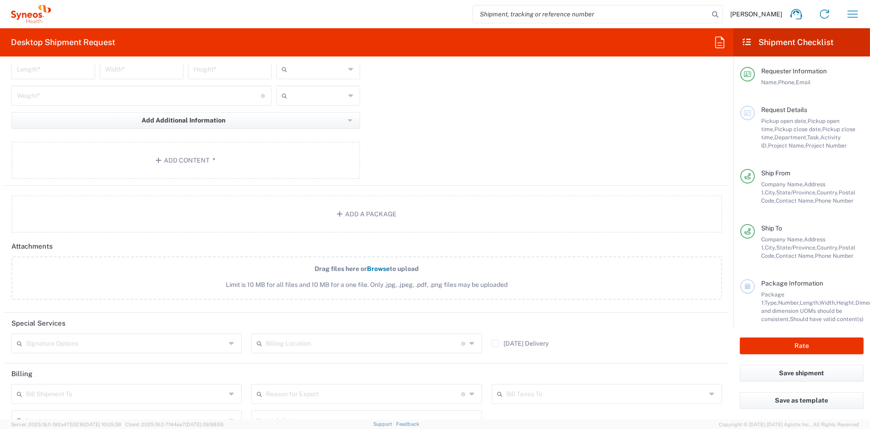
scroll to position [909, 0]
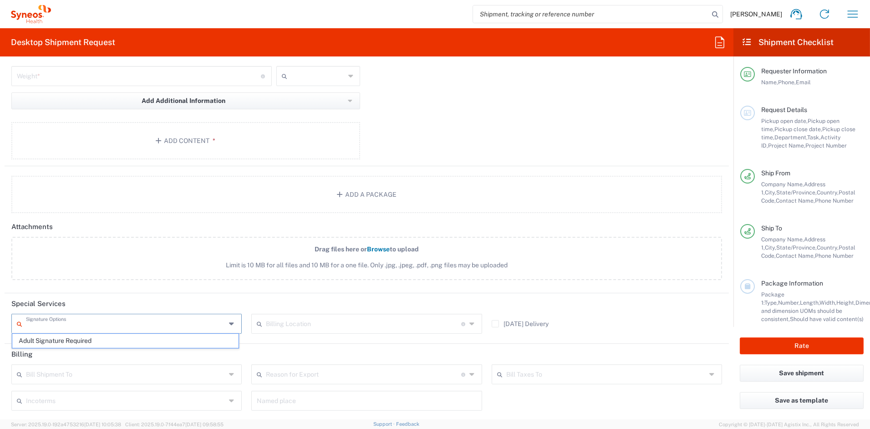
click at [72, 326] on input "text" at bounding box center [126, 323] width 200 height 16
click at [68, 341] on span "Adult Signature Required" at bounding box center [125, 341] width 226 height 14
type input "Adult Signature Required"
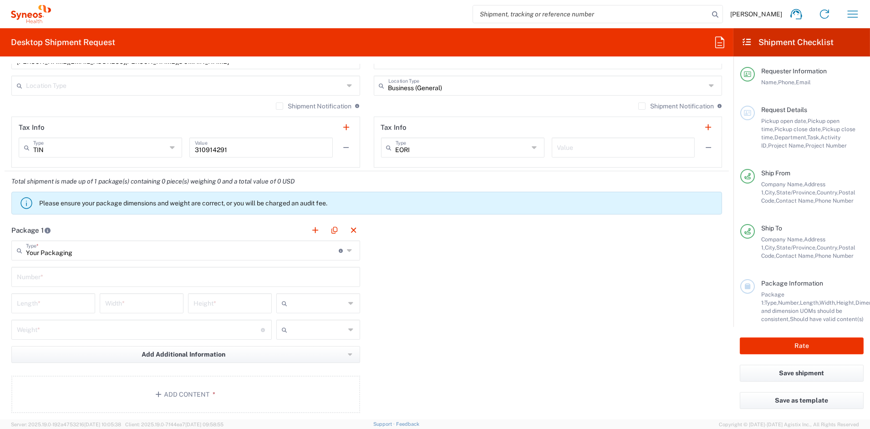
scroll to position [667, 0]
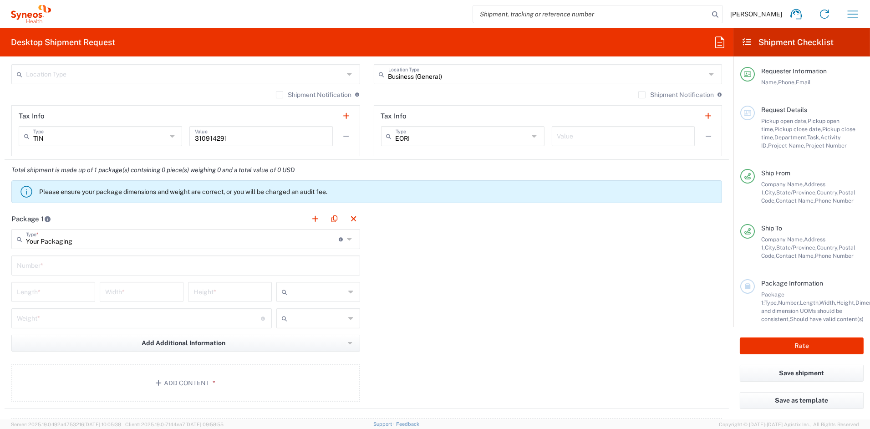
click at [97, 266] on input "text" at bounding box center [186, 265] width 338 height 16
type input "1"
click at [66, 296] on input "number" at bounding box center [53, 291] width 73 height 16
click at [92, 238] on input "Your Packaging" at bounding box center [182, 238] width 313 height 16
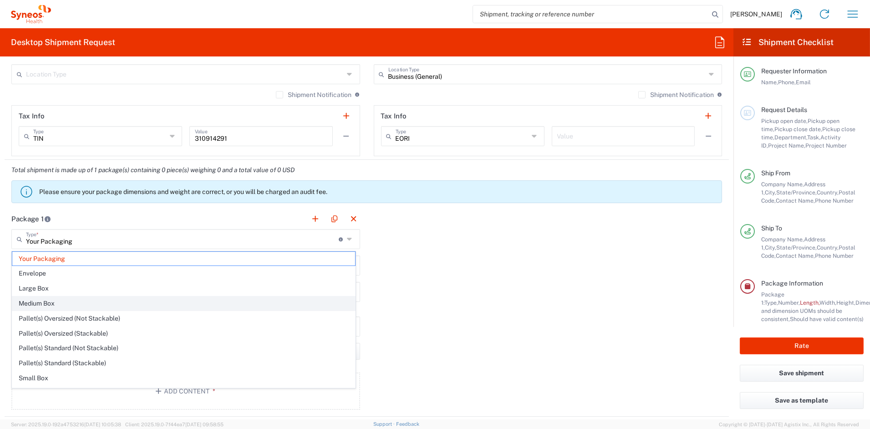
click at [52, 303] on span "Medium Box" at bounding box center [183, 303] width 343 height 14
type input "Medium Box"
type input "13"
type input "11.5"
type input "2.5"
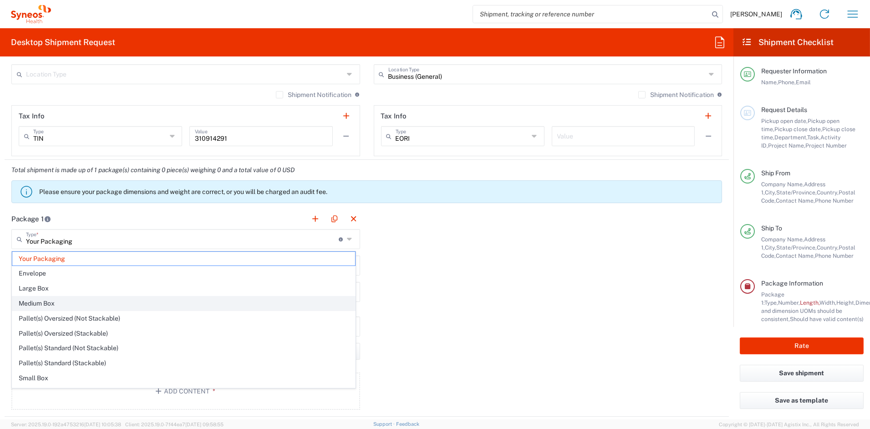
type input "in"
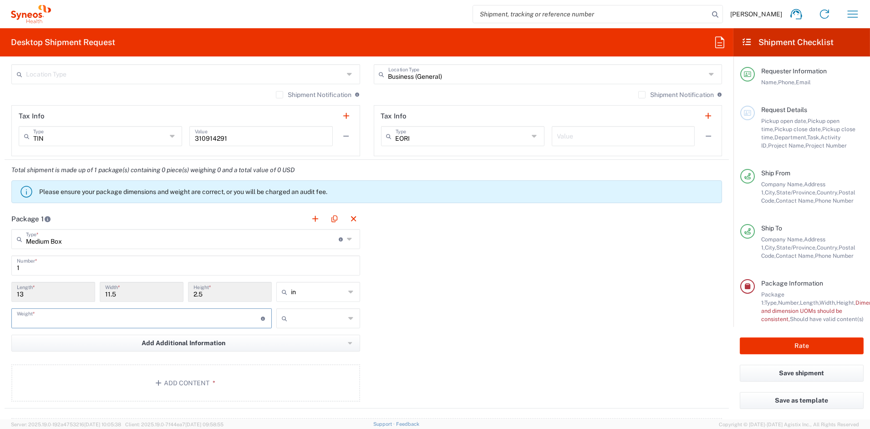
click at [46, 316] on input "number" at bounding box center [139, 318] width 244 height 16
type input "2"
click at [311, 320] on input "text" at bounding box center [318, 318] width 55 height 15
click at [306, 351] on span "lbs" at bounding box center [314, 352] width 81 height 14
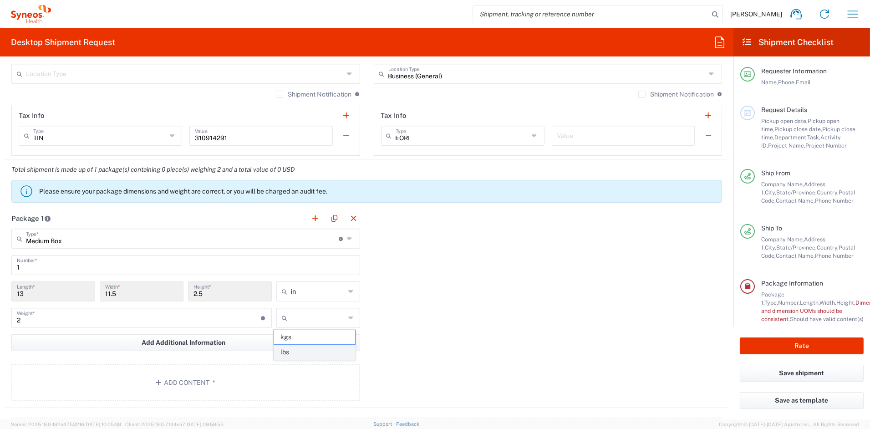
type input "lbs"
click at [248, 381] on button "Add Content *" at bounding box center [185, 382] width 349 height 37
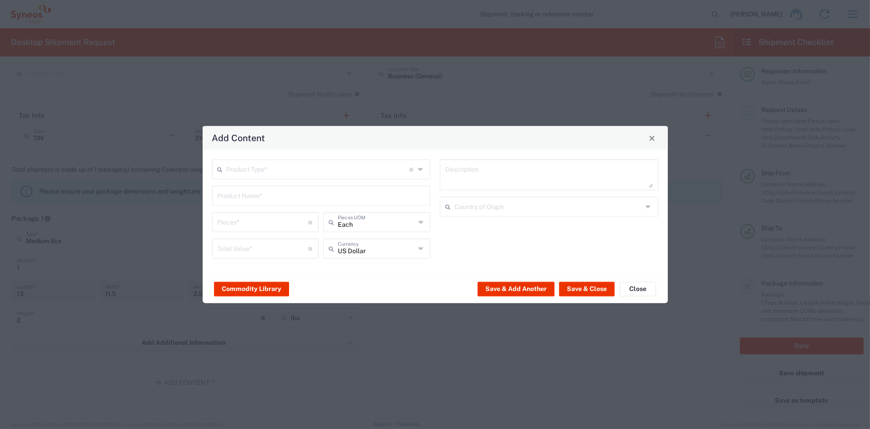
click at [246, 173] on input "text" at bounding box center [318, 169] width 183 height 16
click at [248, 188] on span "Documents" at bounding box center [321, 189] width 216 height 14
type input "Documents"
type input "1"
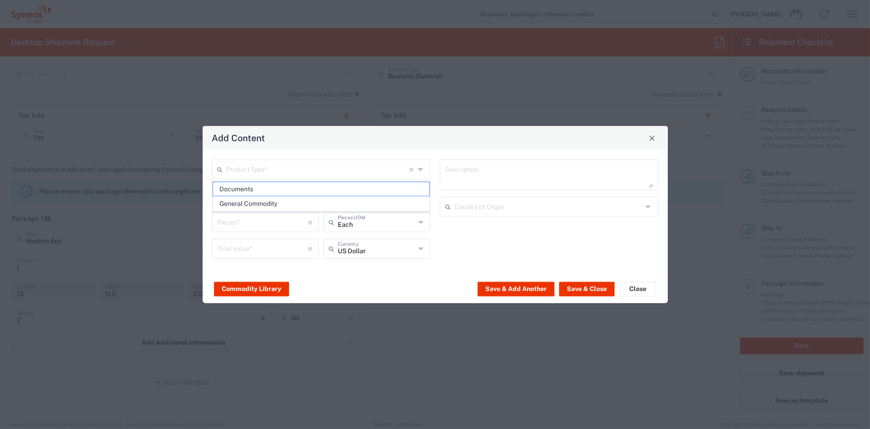
type input "1"
type textarea "Documents"
drag, startPoint x: 200, startPoint y: 224, endPoint x: 162, endPoint y: 219, distance: 38.5
click at [162, 220] on div "Add Content Documents Product Type * Document: Paper document generated interna…" at bounding box center [435, 214] width 870 height 429
type input "2"
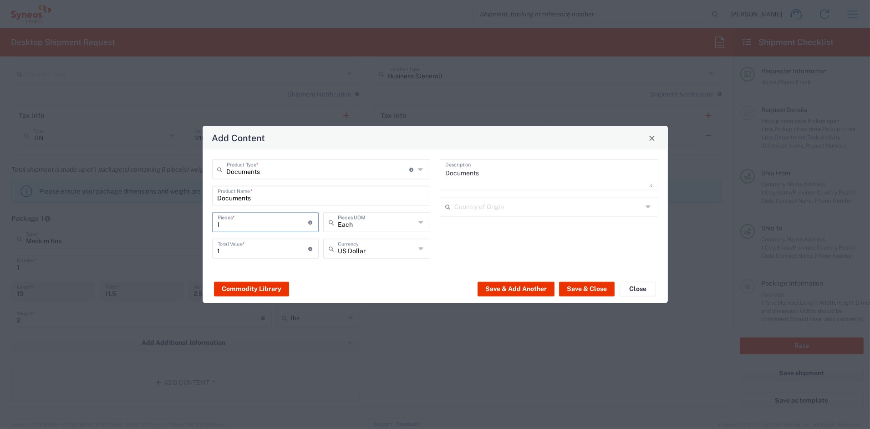
type input "2"
type input "20"
click at [598, 289] on button "Save & Close" at bounding box center [587, 288] width 56 height 15
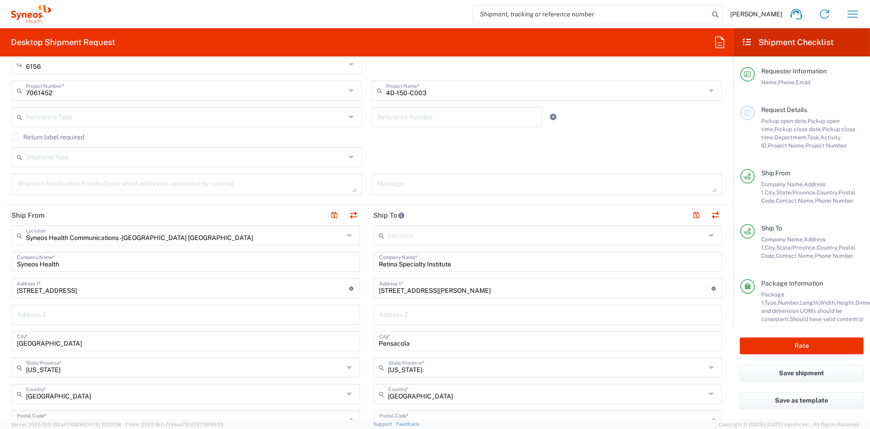
scroll to position [0, 0]
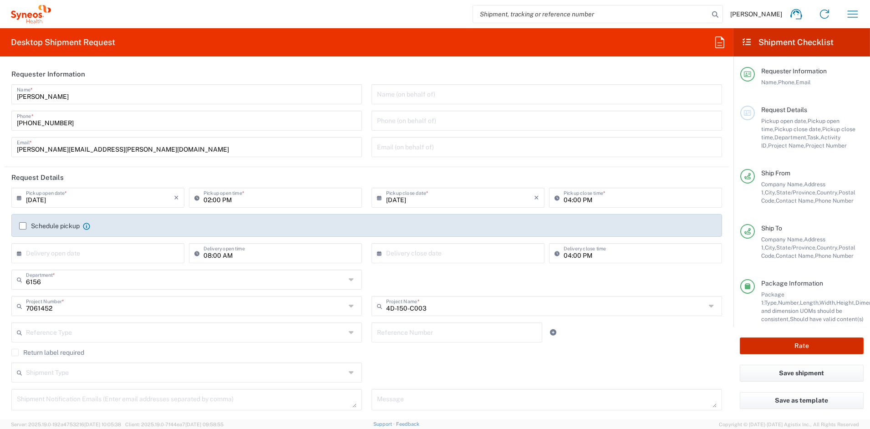
click at [782, 347] on button "Rate" at bounding box center [802, 345] width 124 height 17
type input "7061452"
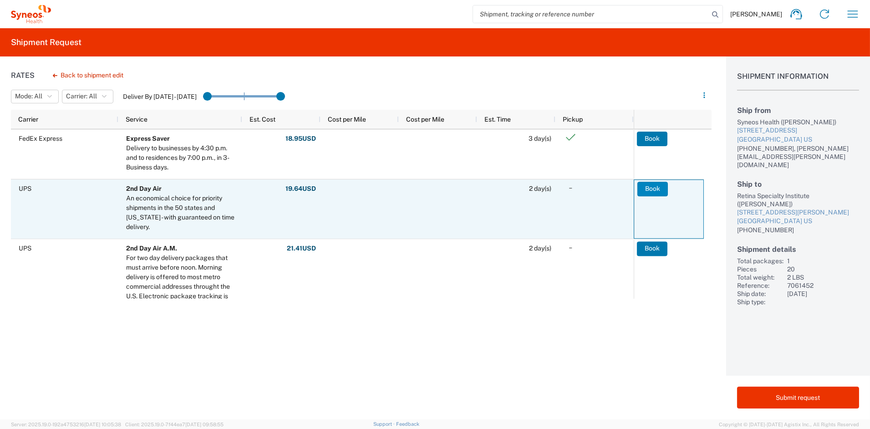
click at [653, 187] on button "Book" at bounding box center [652, 189] width 31 height 15
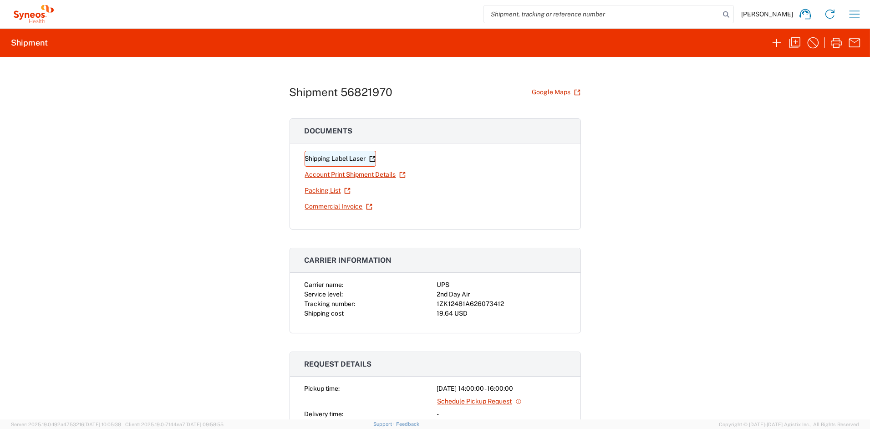
click at [353, 159] on link "Shipping Label Laser" at bounding box center [340, 159] width 71 height 16
